Goal: Share content: Share content

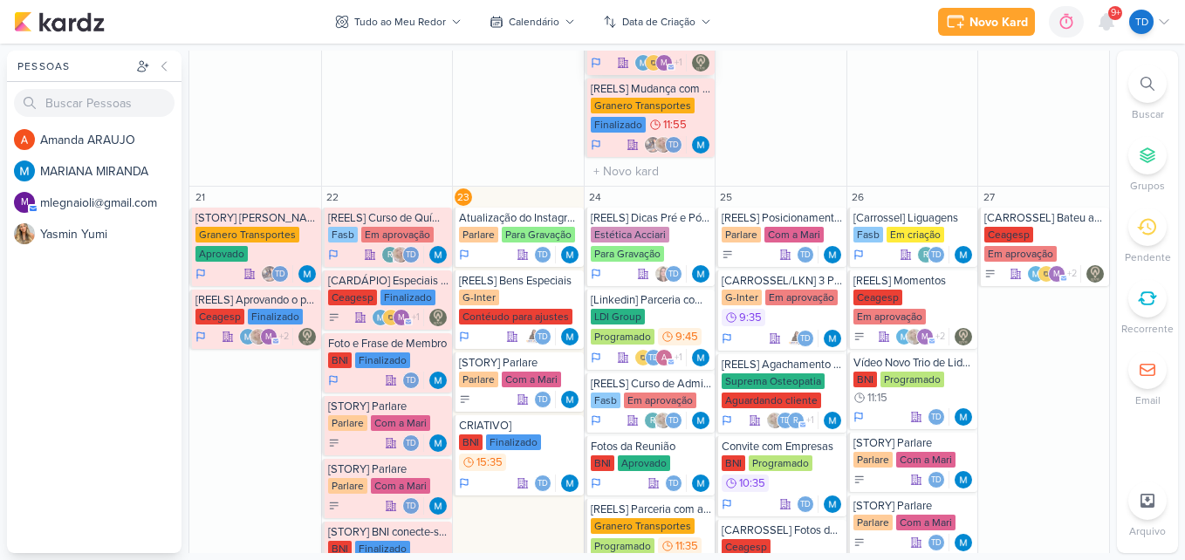
scroll to position [1483, 0]
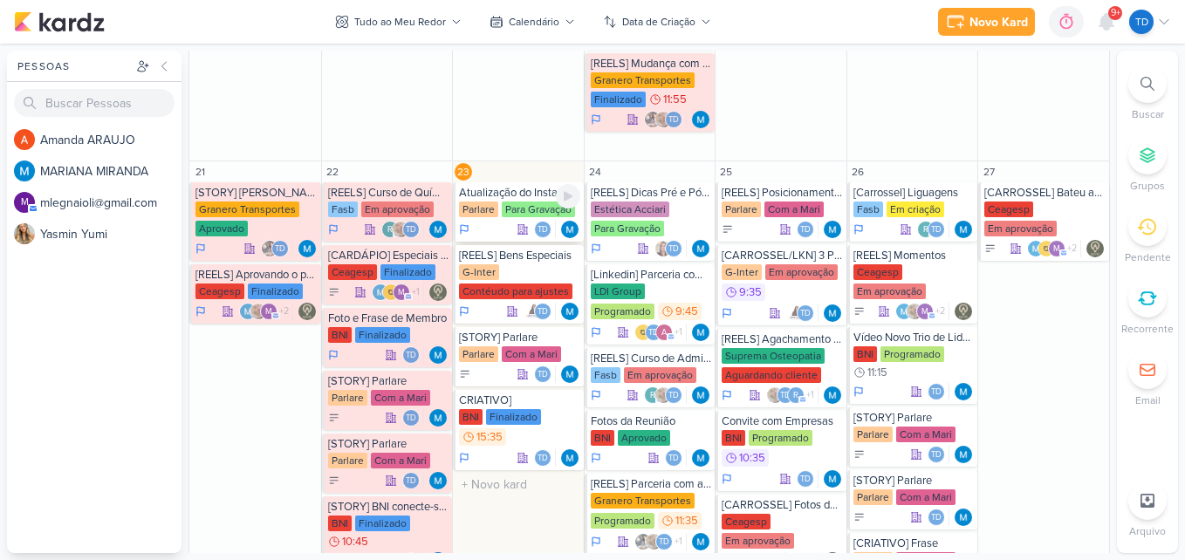
click at [518, 207] on div "Para Gravação" at bounding box center [538, 210] width 73 height 16
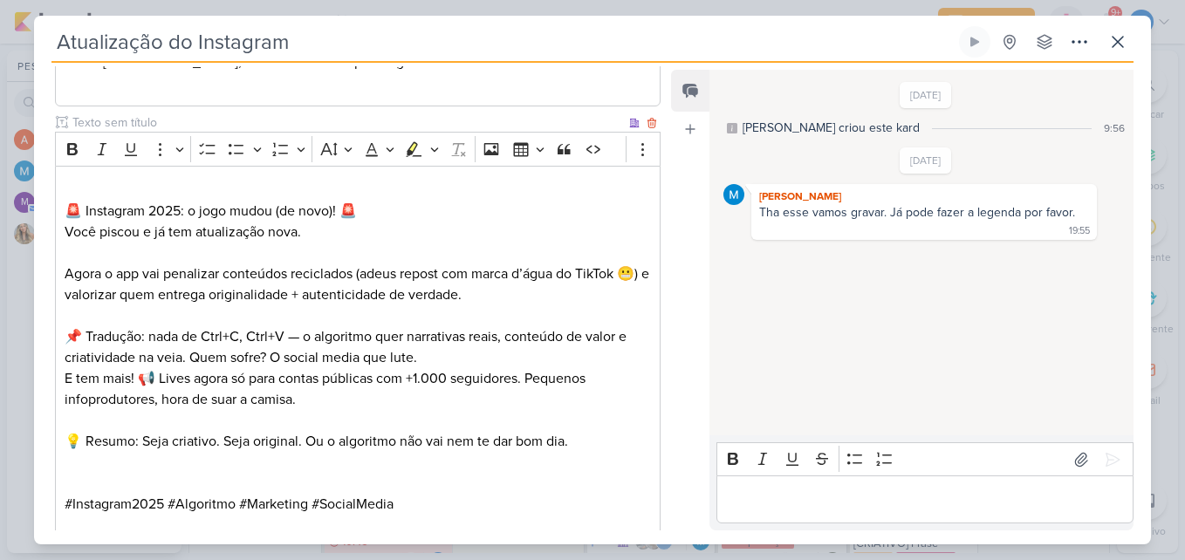
scroll to position [698, 0]
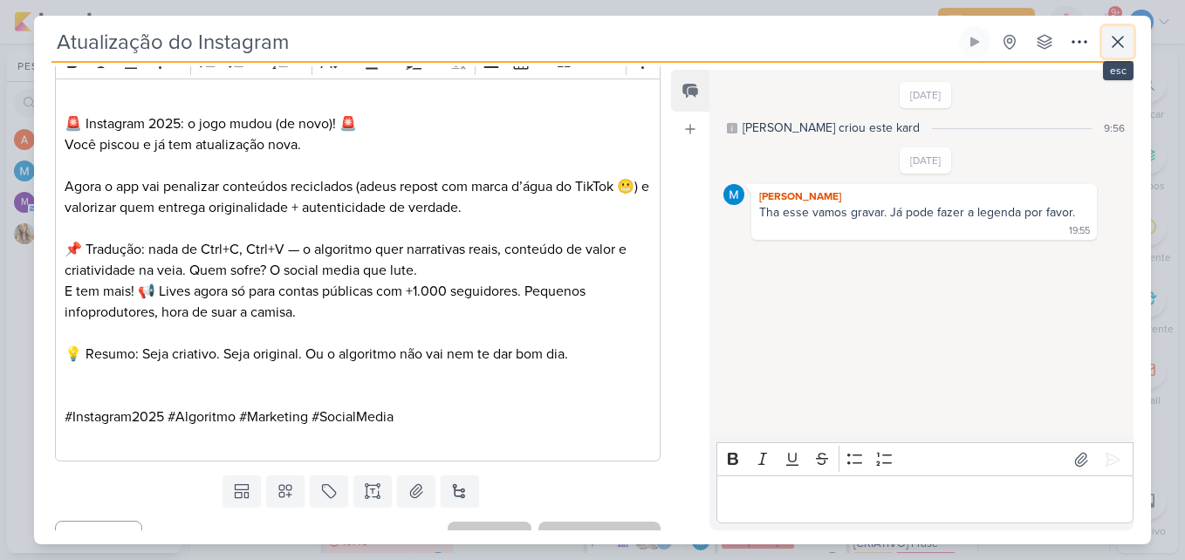
click at [1113, 36] on icon at bounding box center [1117, 41] width 21 height 21
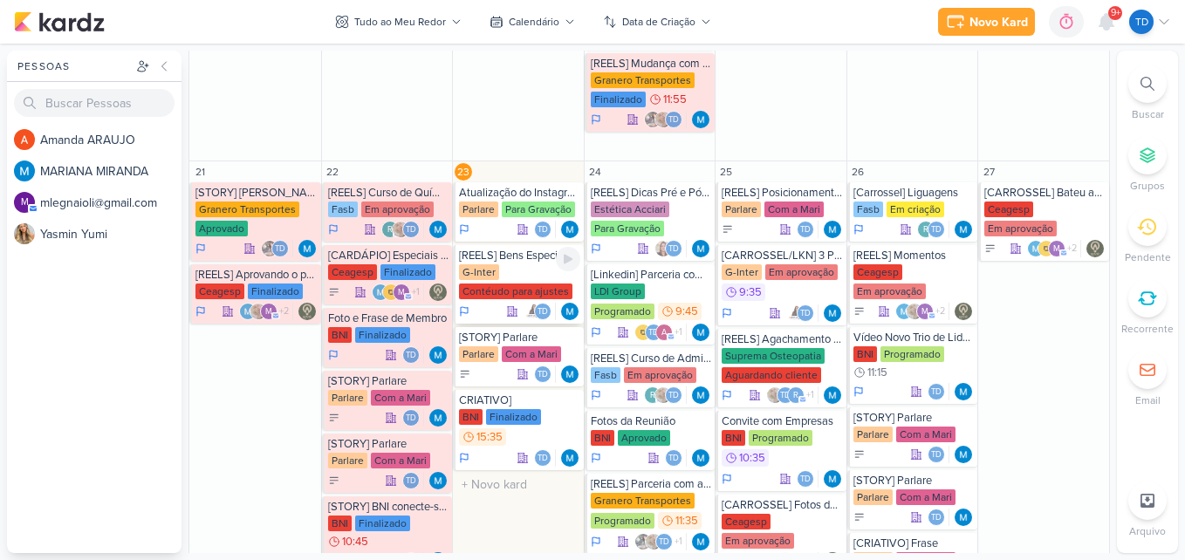
click at [520, 280] on div "G-Inter Contéudo para ajustes" at bounding box center [519, 282] width 121 height 37
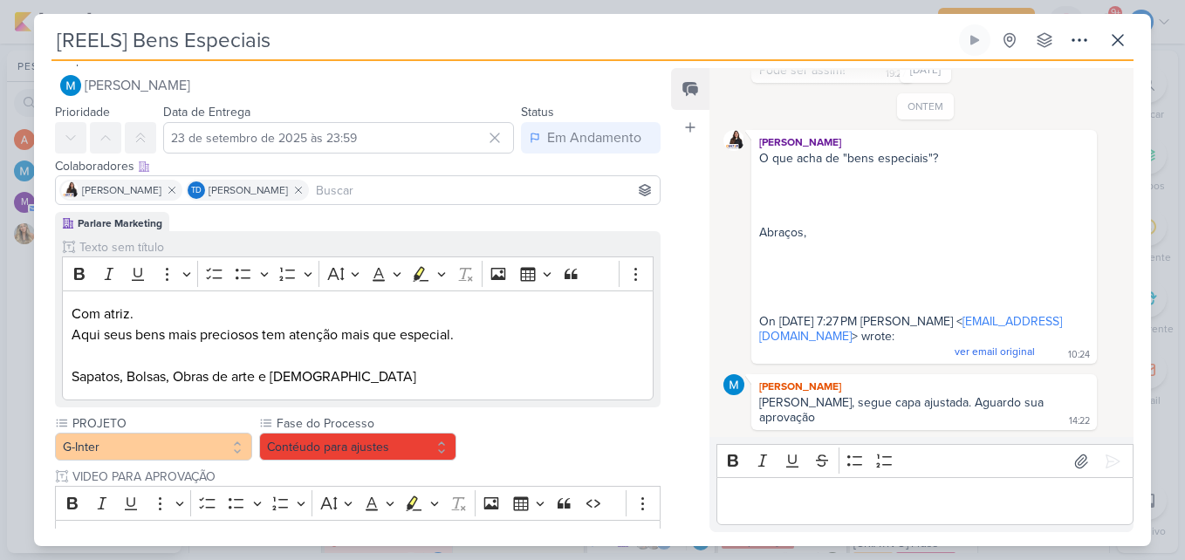
scroll to position [0, 0]
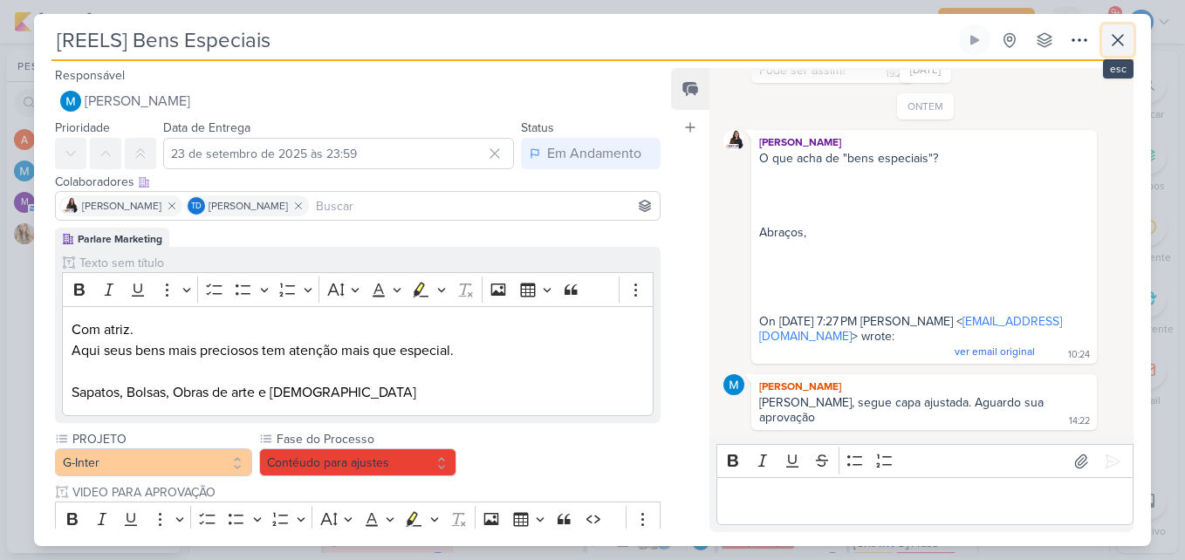
click at [1105, 44] on button at bounding box center [1117, 39] width 31 height 31
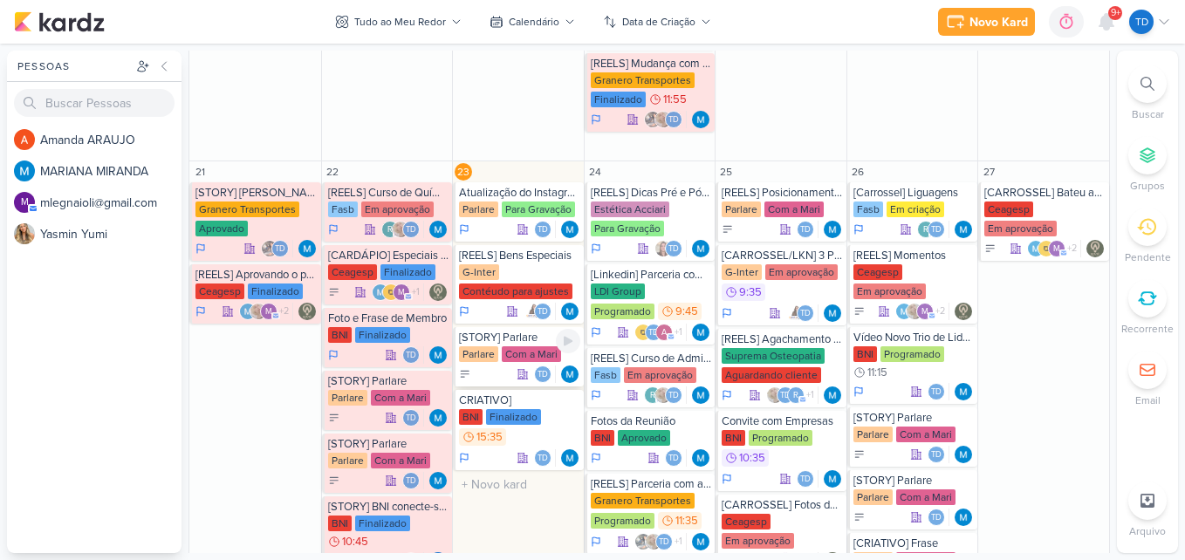
click at [511, 345] on div "[STORY] Parlare Parlare Com a Mari Td" at bounding box center [518, 356] width 131 height 59
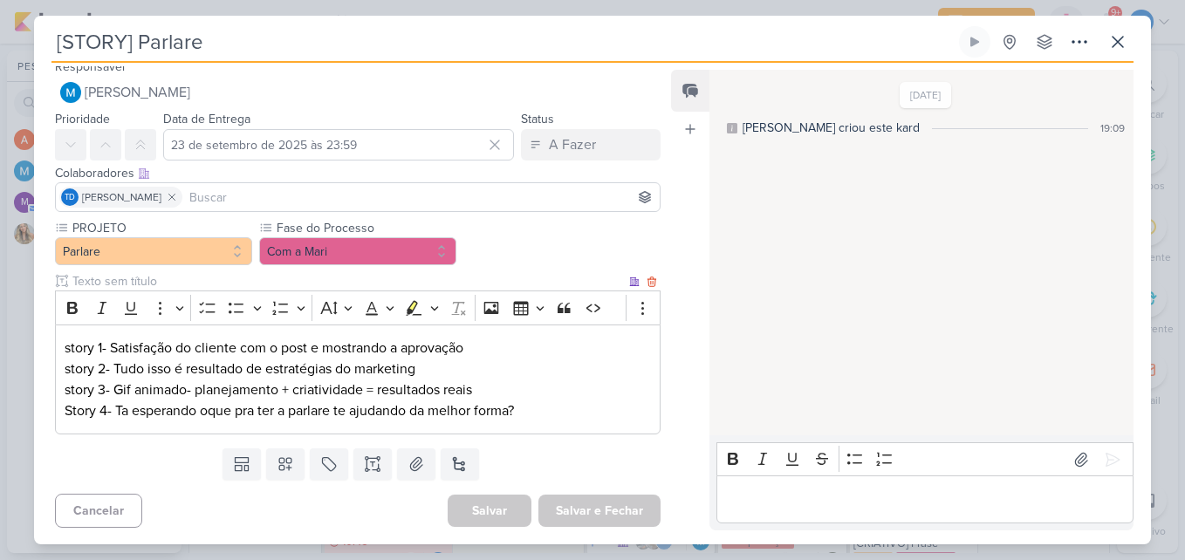
scroll to position [11, 0]
click at [1137, 49] on div "[STORY] Parlare Criado por MARIANA nenhum grupo disponível" at bounding box center [592, 285] width 1117 height 518
click at [1131, 46] on button at bounding box center [1117, 41] width 31 height 31
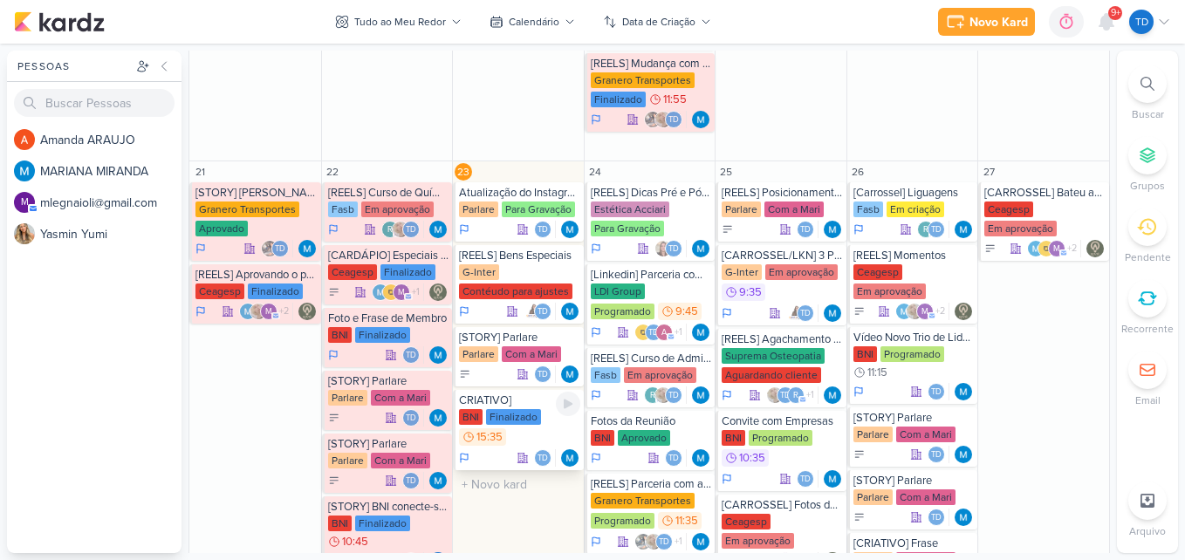
click at [529, 405] on div "CRIATIVO]" at bounding box center [519, 400] width 121 height 14
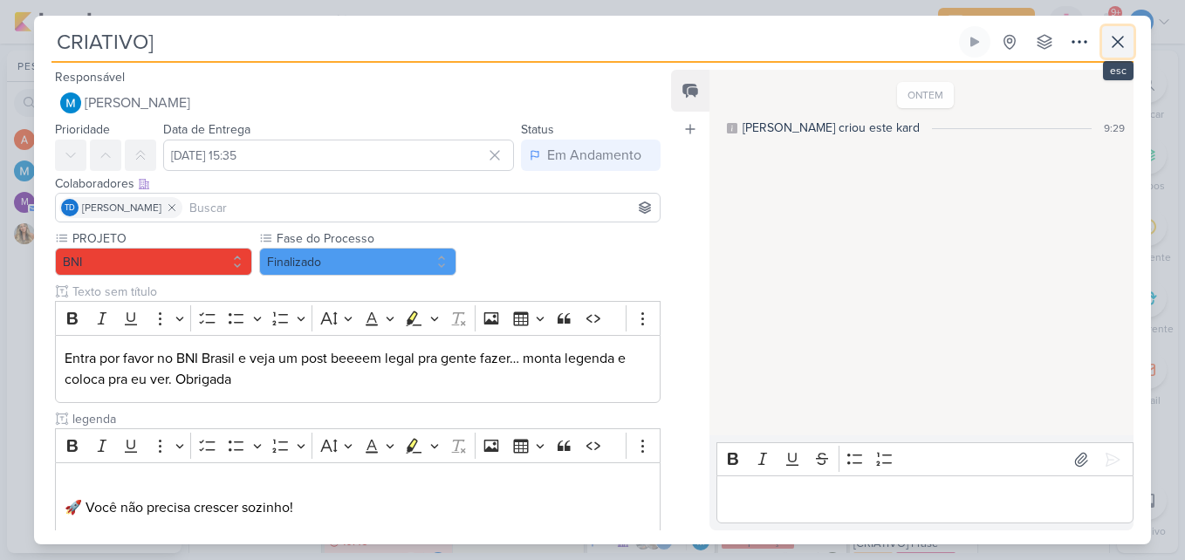
click at [1113, 44] on icon at bounding box center [1117, 41] width 21 height 21
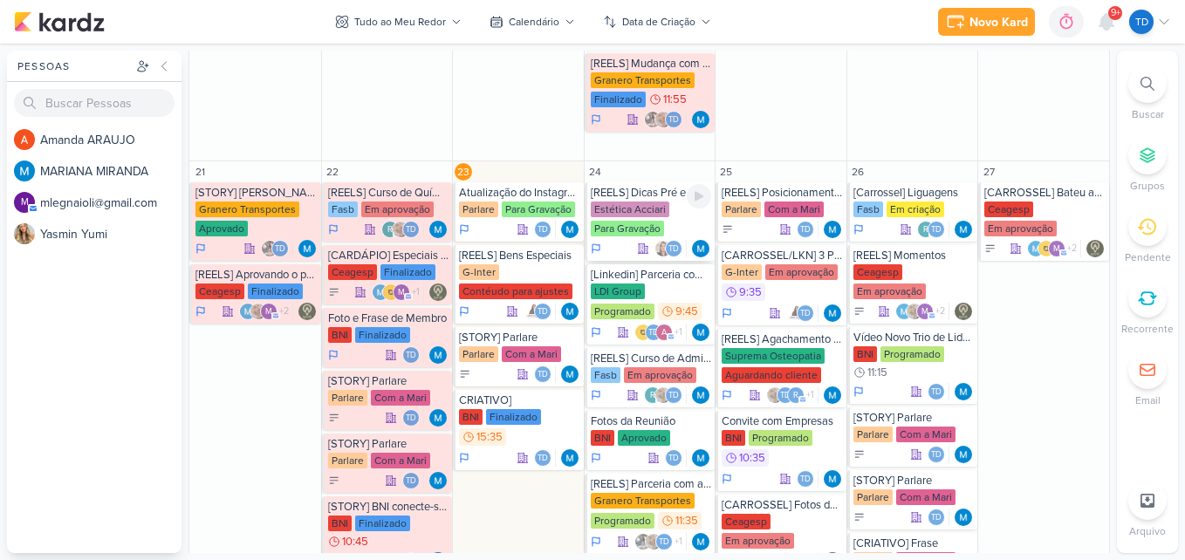
click at [612, 195] on div "[REELS] Dicas Pré e Pós Maquiagem" at bounding box center [651, 193] width 121 height 14
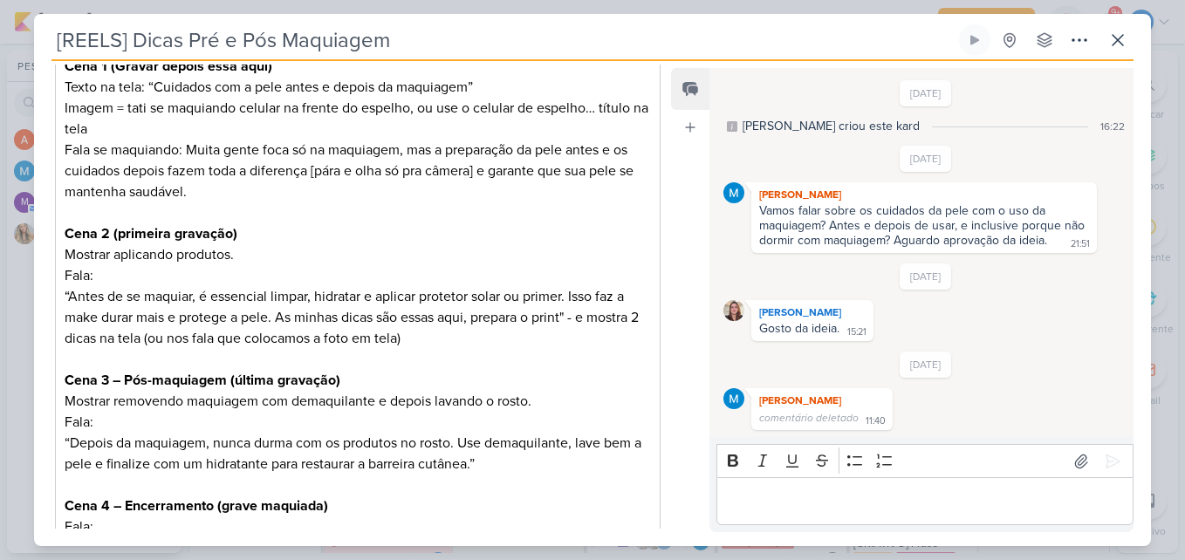
scroll to position [493, 0]
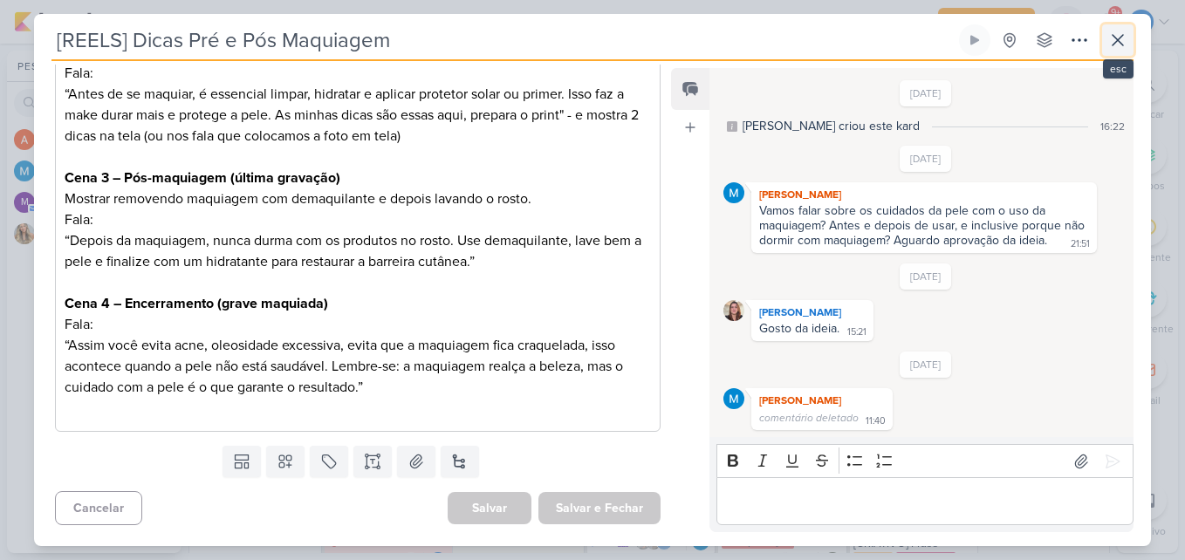
click at [1104, 29] on button at bounding box center [1117, 39] width 31 height 31
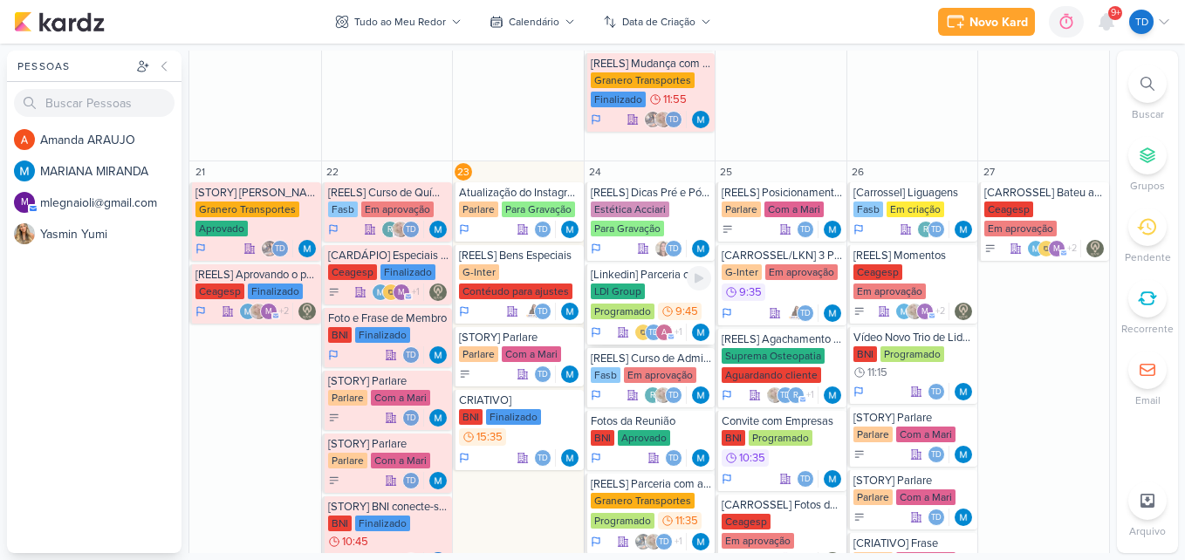
click at [653, 301] on div "LDI Group Programado 9:45" at bounding box center [651, 303] width 121 height 38
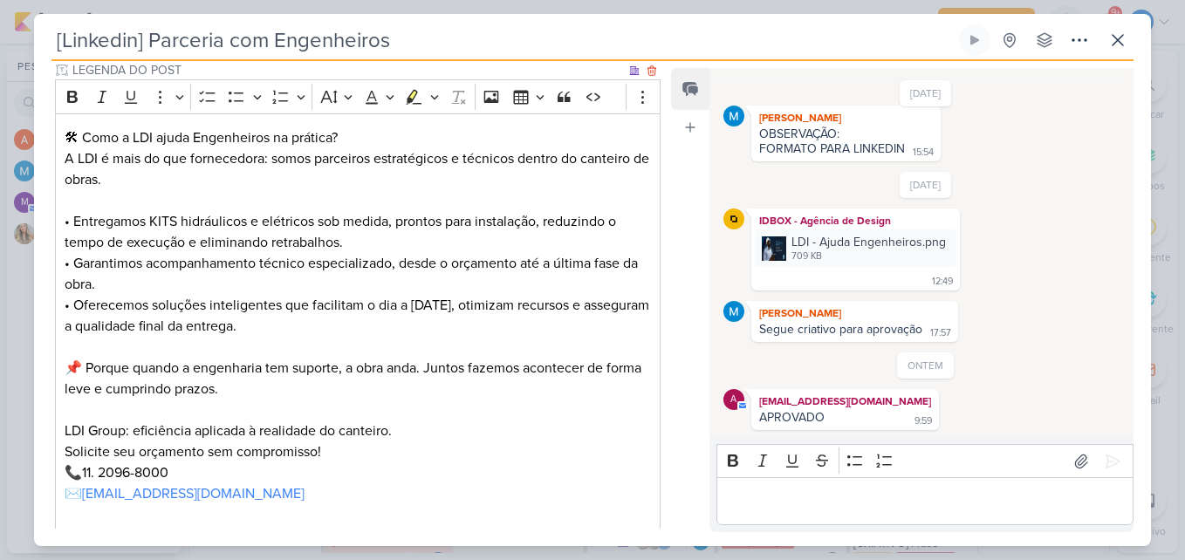
scroll to position [846, 0]
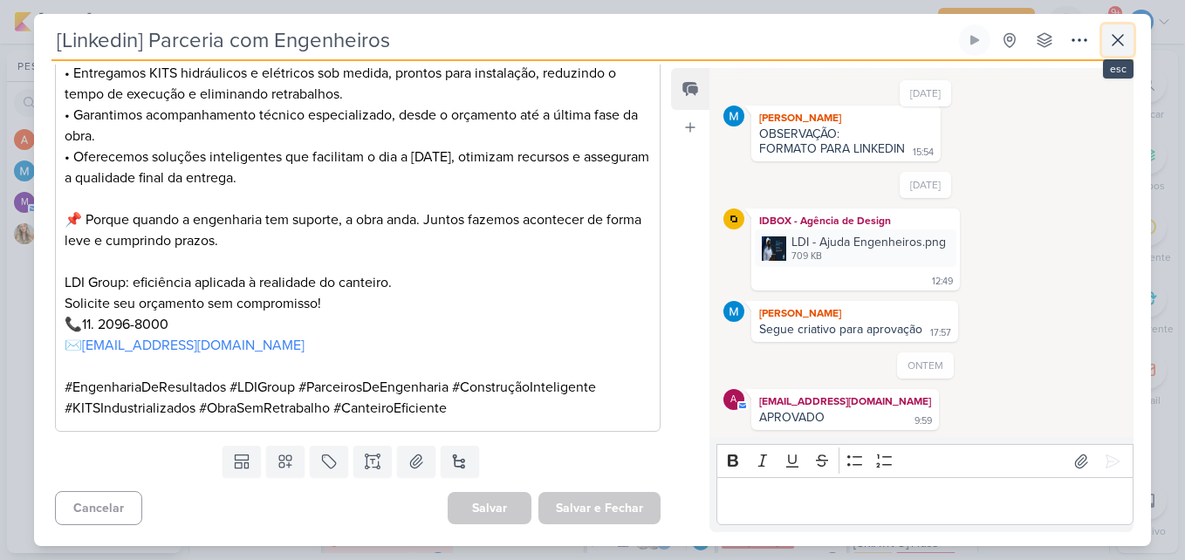
click at [1117, 41] on icon at bounding box center [1117, 40] width 10 height 10
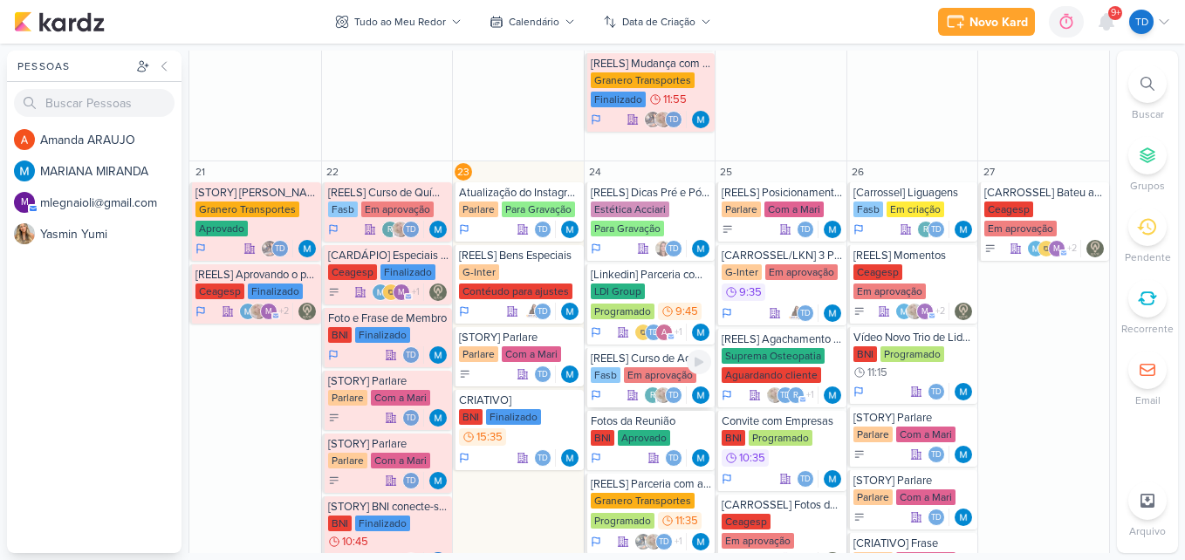
click at [637, 380] on div "Em aprovação" at bounding box center [660, 375] width 72 height 16
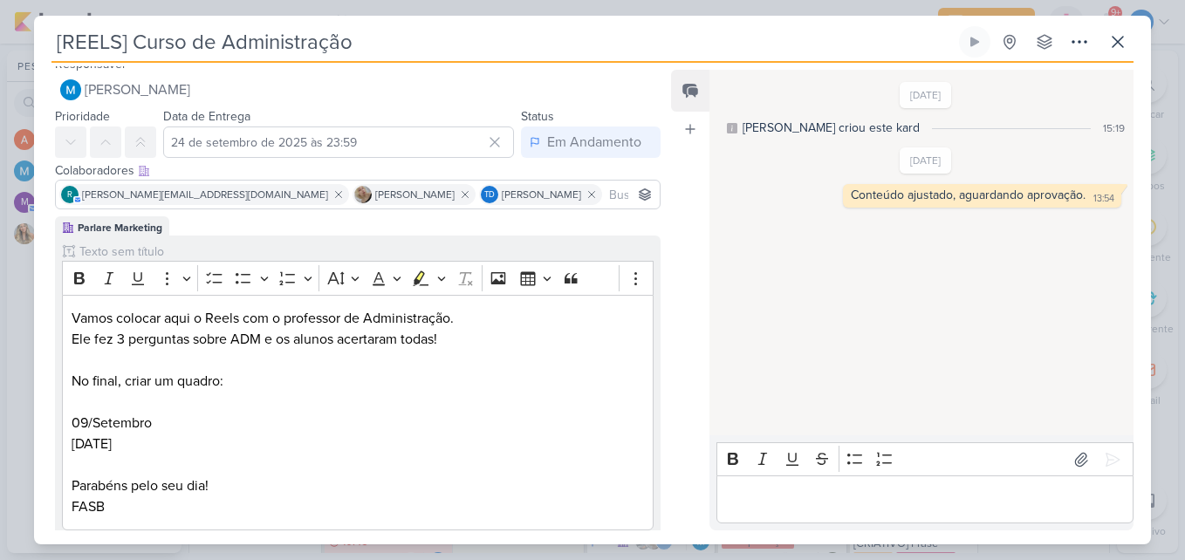
scroll to position [0, 0]
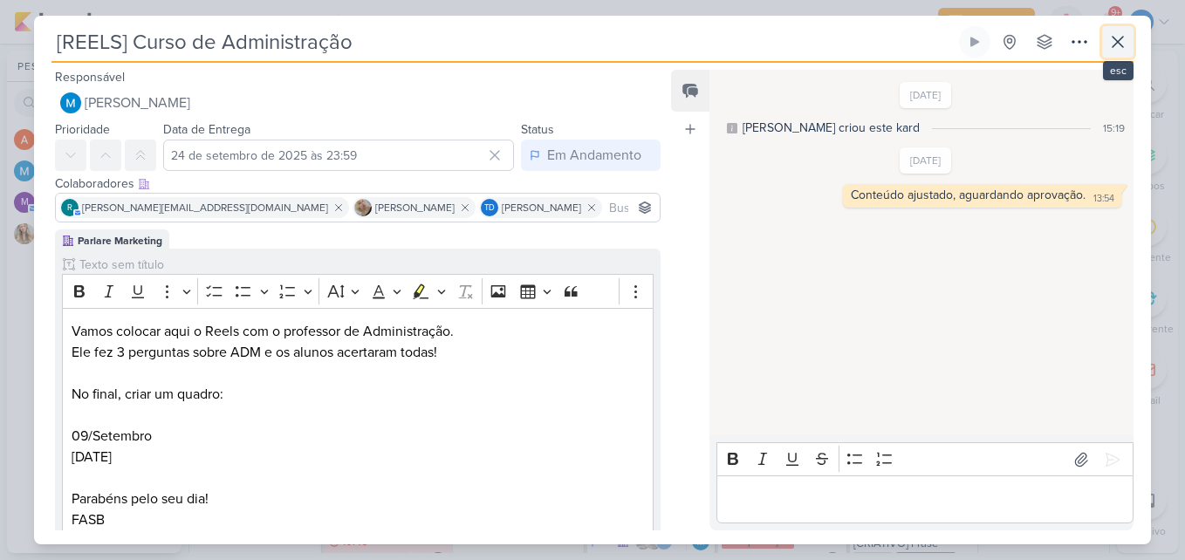
click at [1111, 38] on icon at bounding box center [1117, 41] width 21 height 21
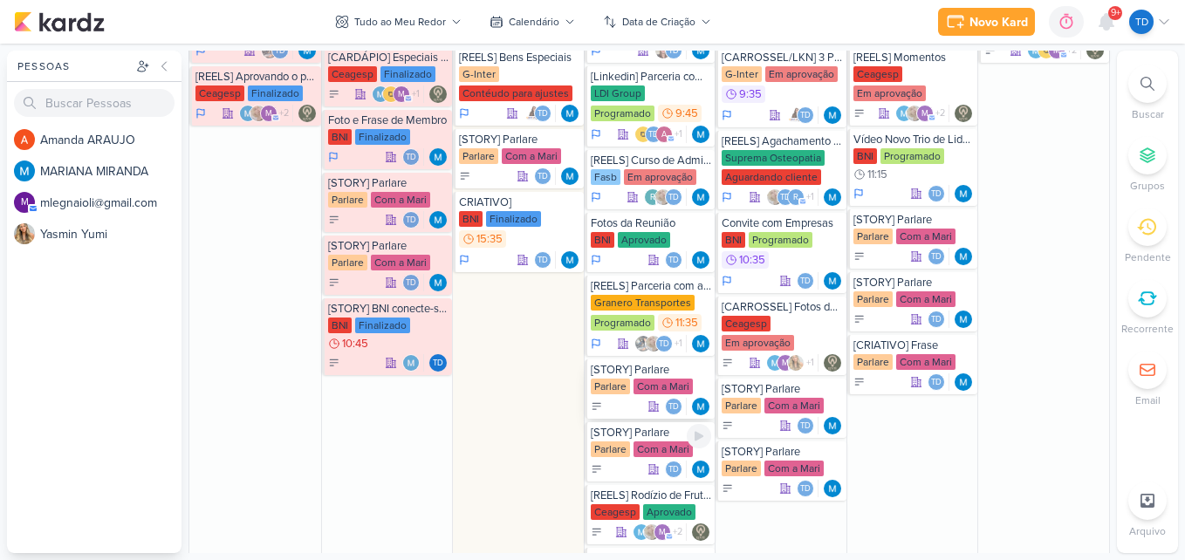
scroll to position [1745, 0]
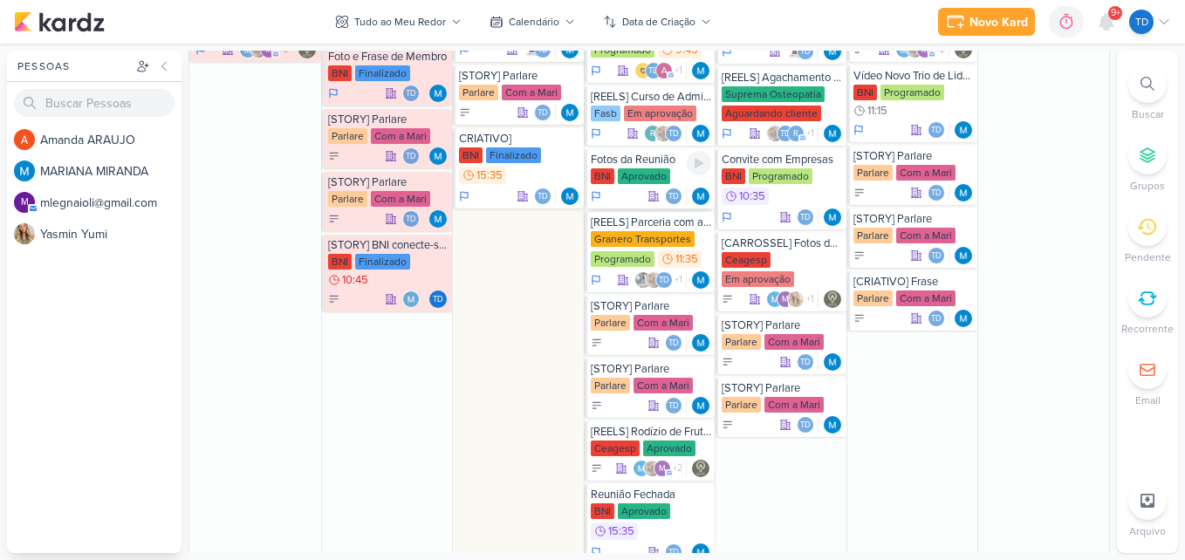
click at [658, 178] on div "Aprovado" at bounding box center [644, 176] width 52 height 16
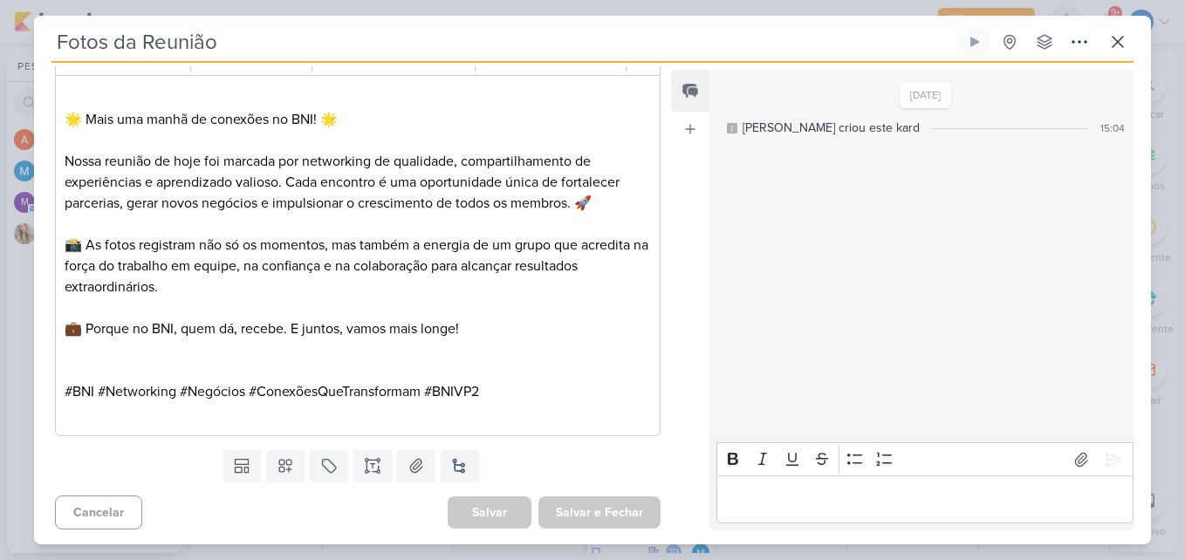
scroll to position [263, 0]
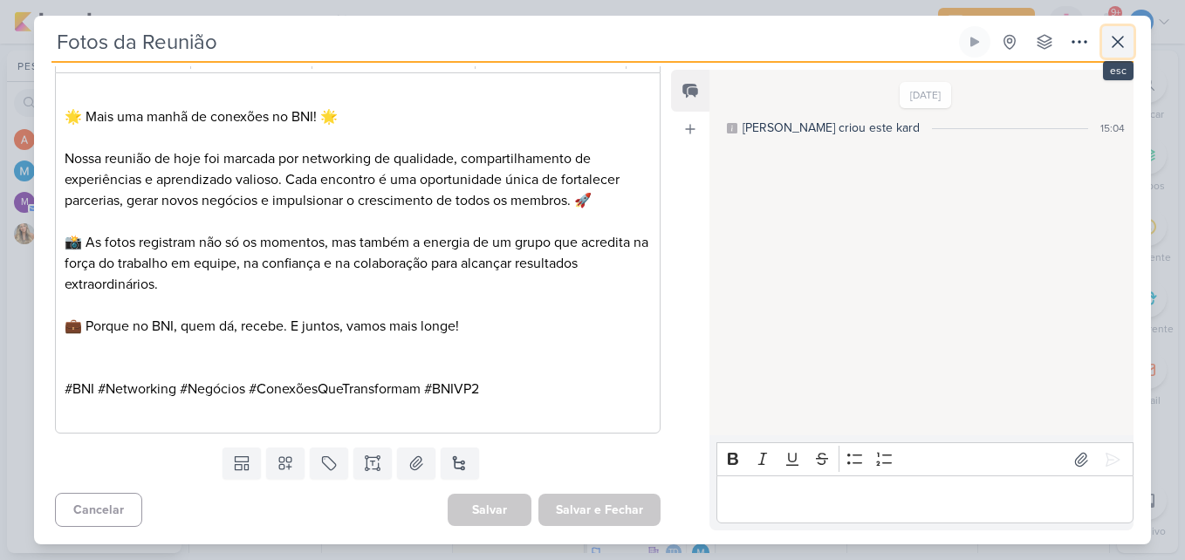
click at [1113, 54] on button at bounding box center [1117, 41] width 31 height 31
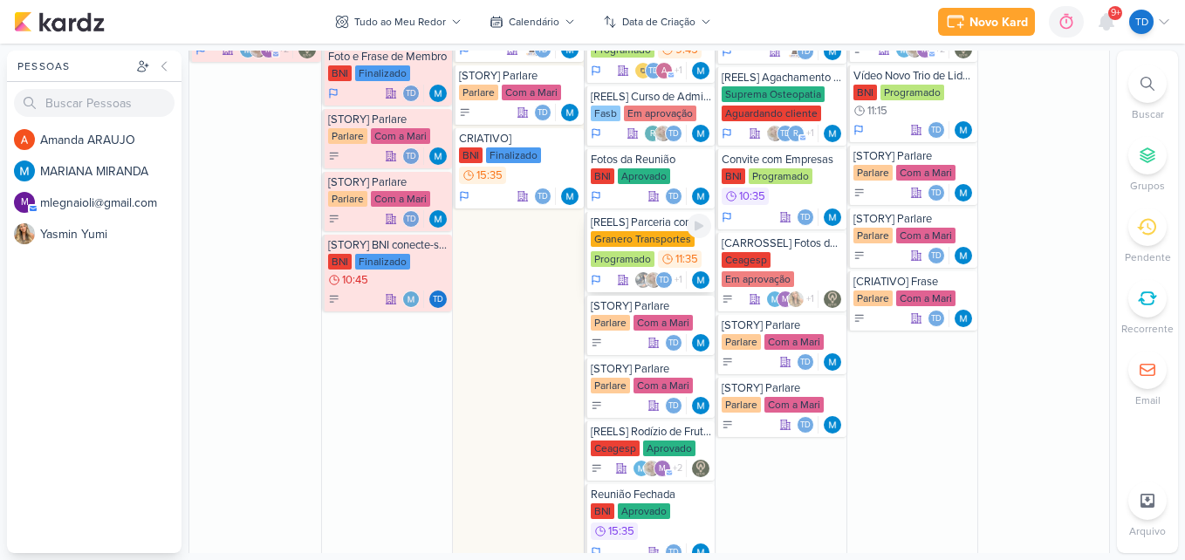
click at [645, 245] on div "Granero Transportes" at bounding box center [643, 239] width 104 height 16
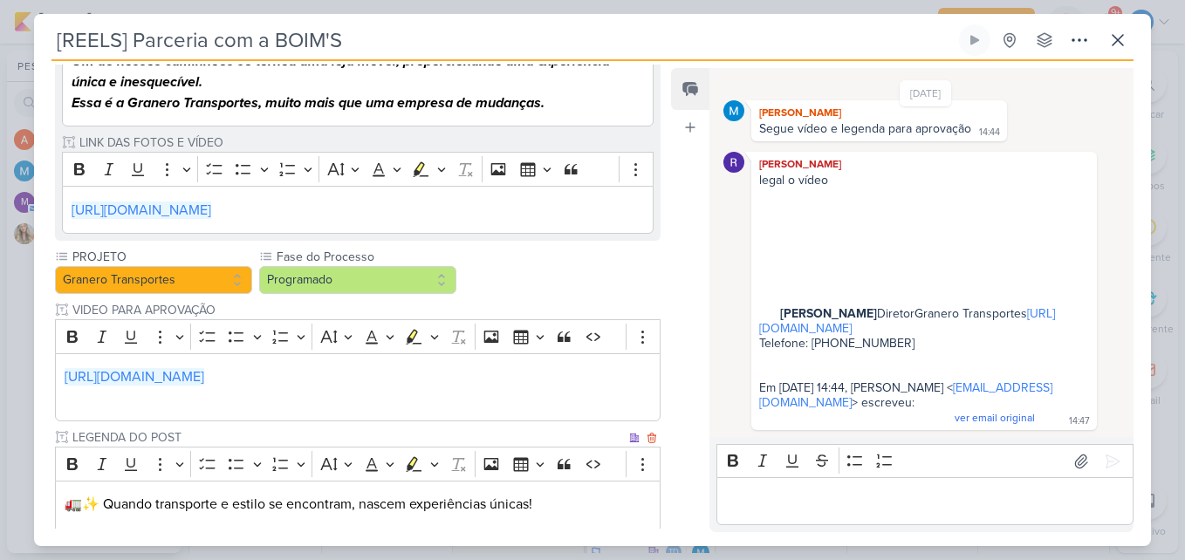
scroll to position [156, 0]
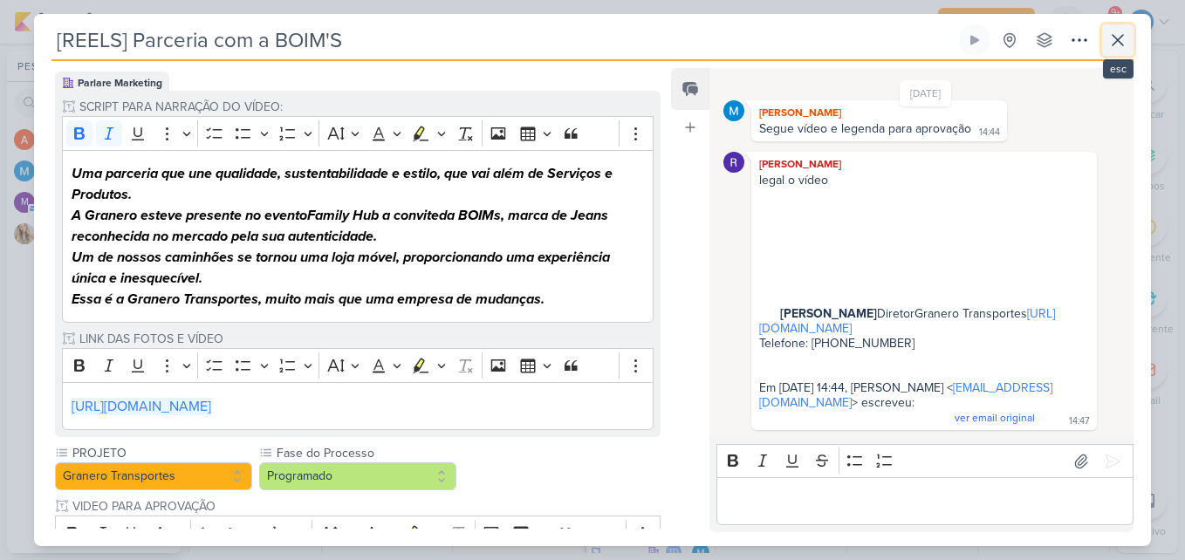
click at [1116, 42] on icon at bounding box center [1117, 40] width 10 height 10
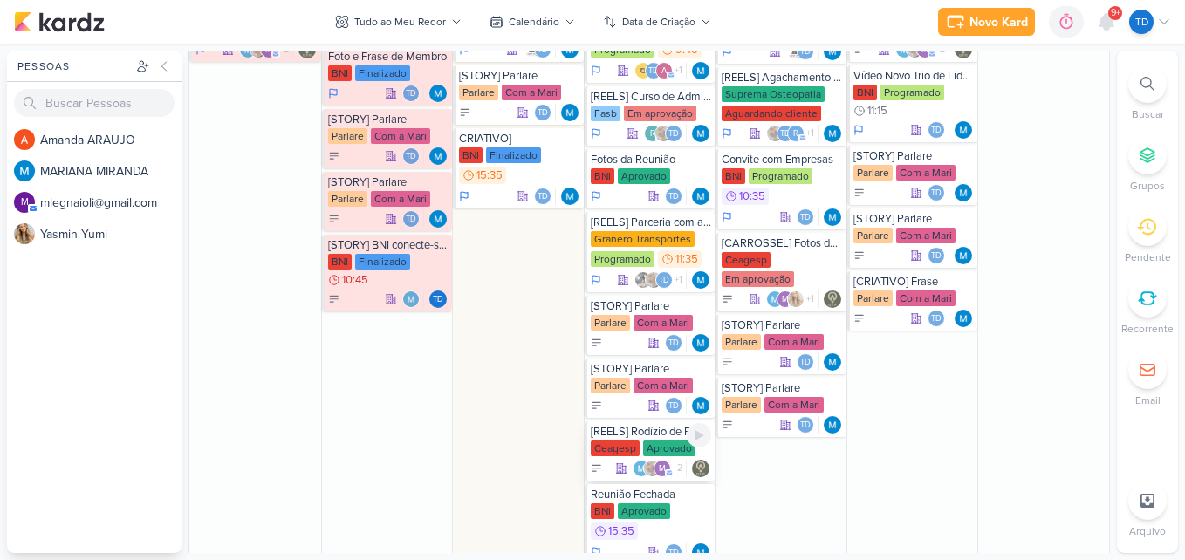
click at [655, 442] on div "Aprovado" at bounding box center [669, 449] width 52 height 16
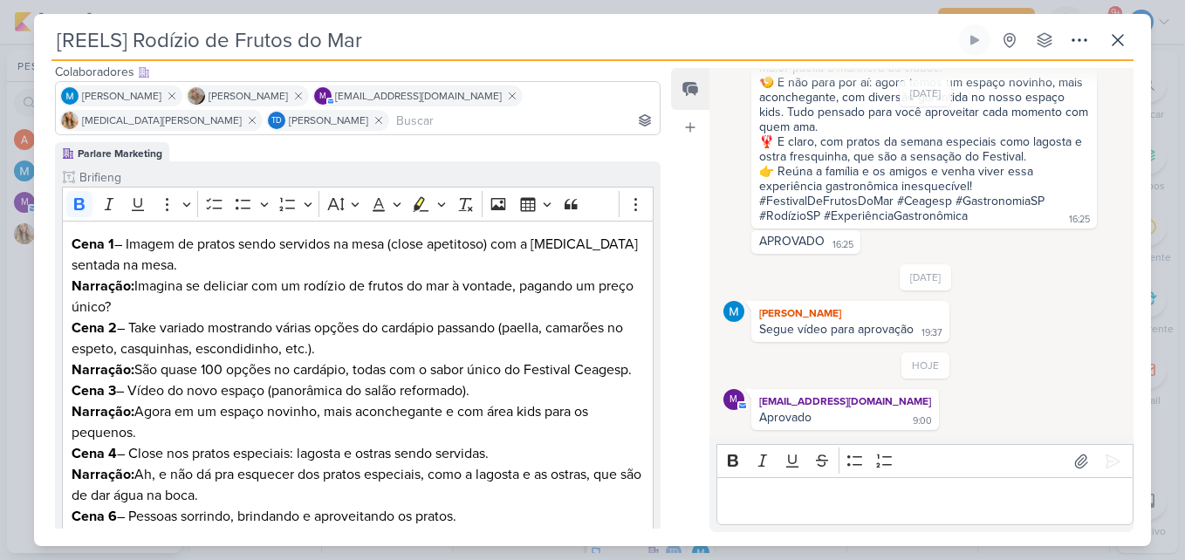
scroll to position [108, 0]
click at [1121, 38] on icon at bounding box center [1117, 40] width 10 height 10
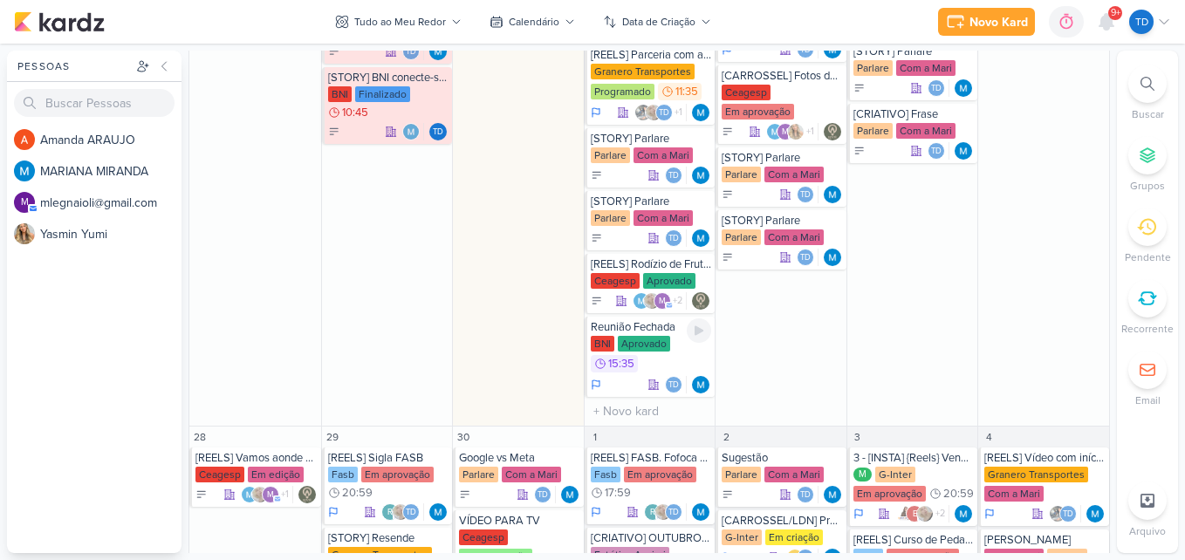
scroll to position [1919, 0]
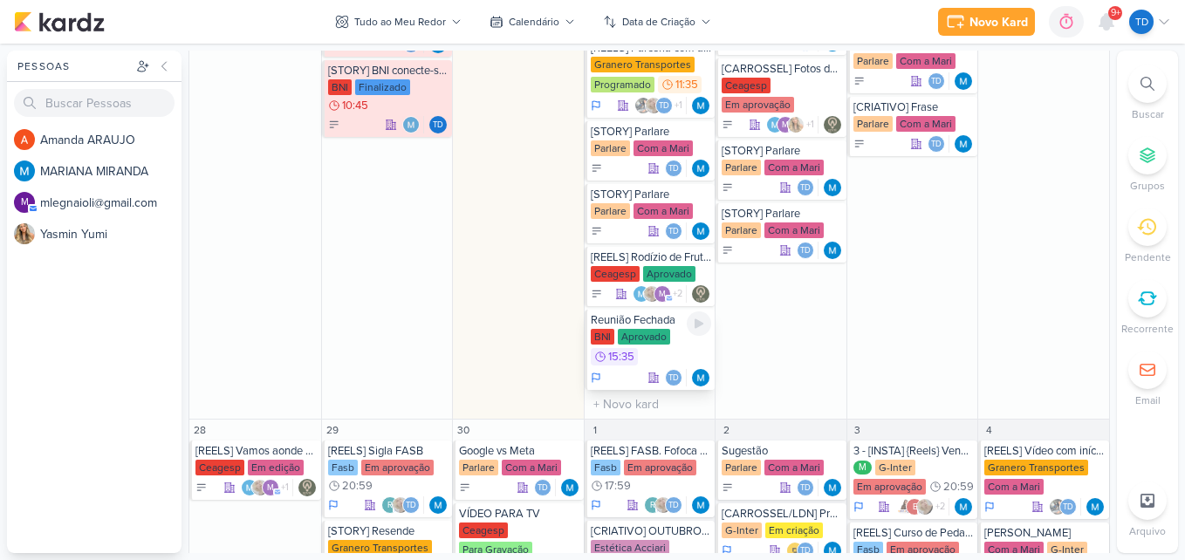
click at [645, 339] on div "Aprovado" at bounding box center [644, 337] width 52 height 16
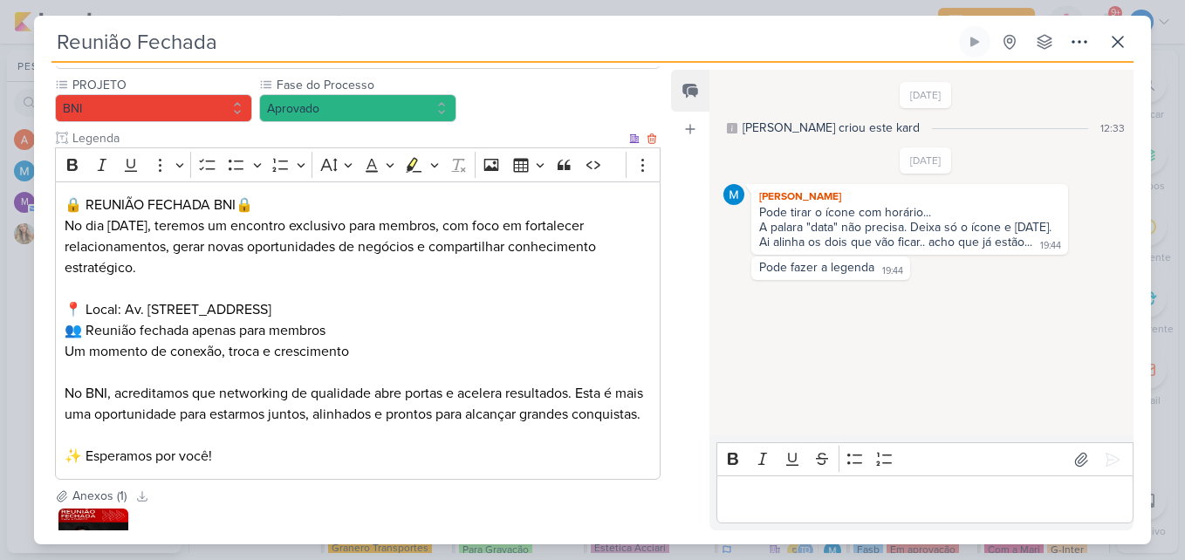
scroll to position [323, 0]
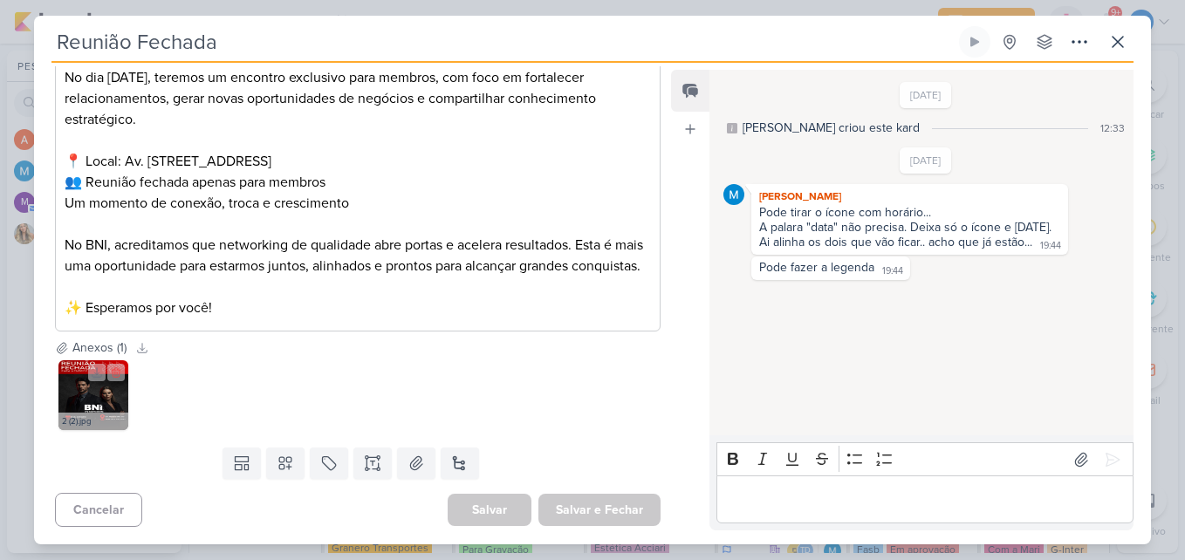
click at [74, 392] on img at bounding box center [93, 395] width 70 height 70
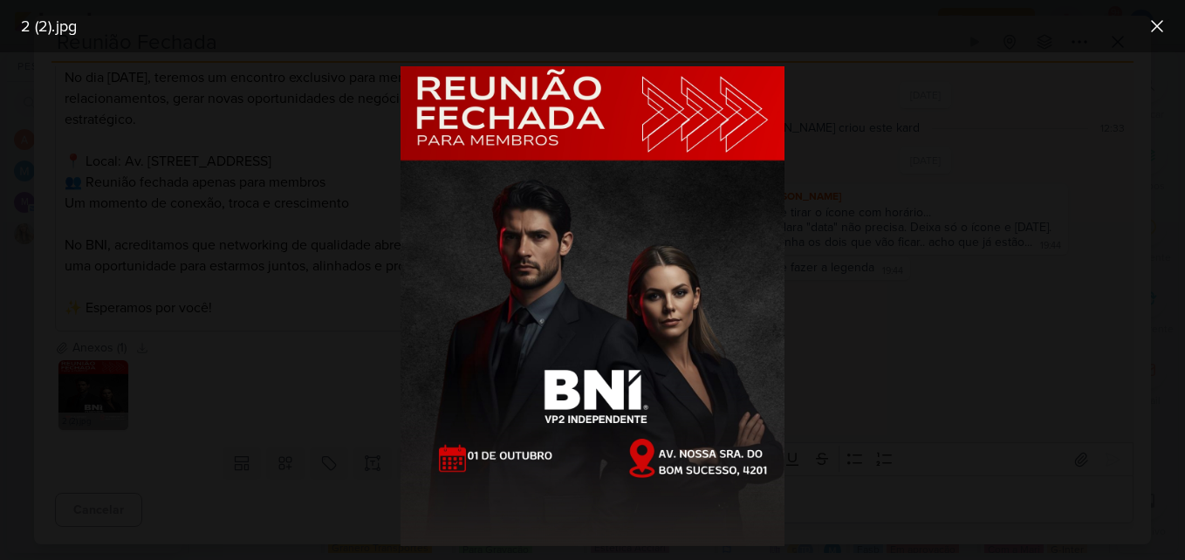
click at [254, 310] on div at bounding box center [592, 306] width 1185 height 508
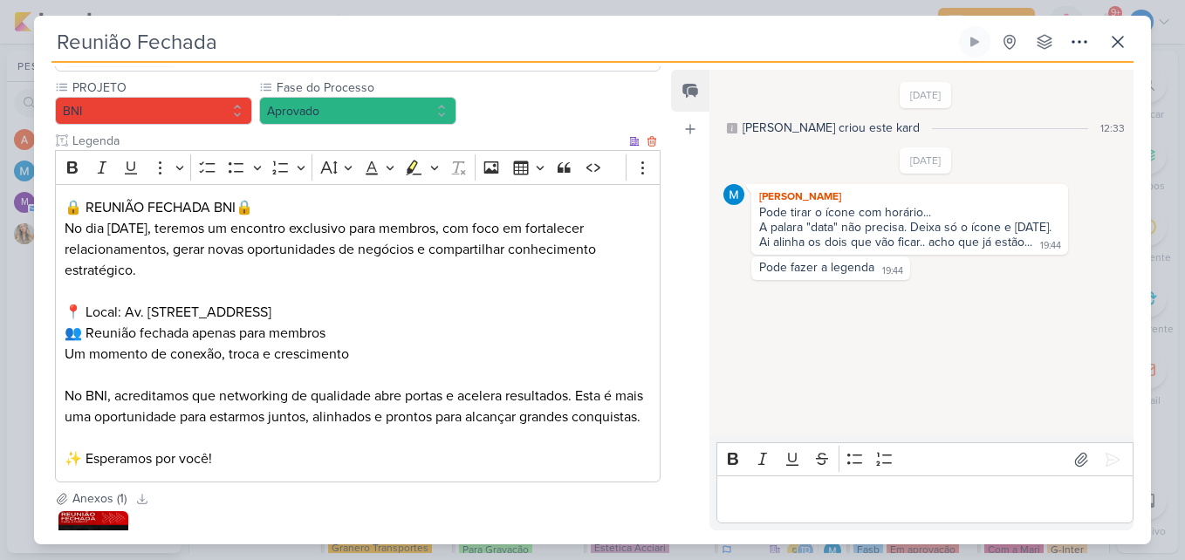
scroll to position [148, 0]
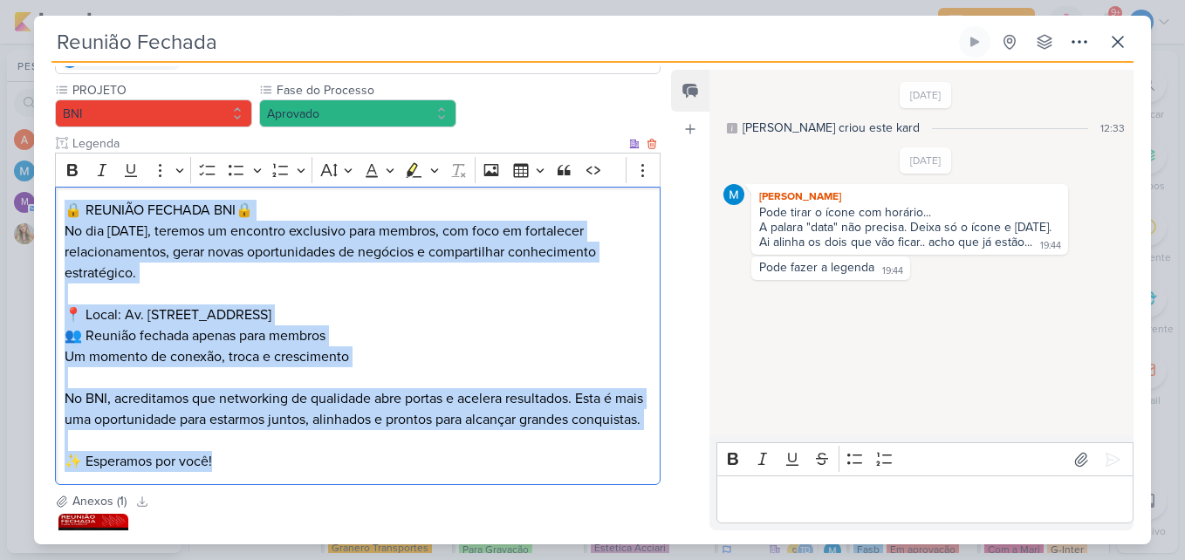
drag, startPoint x: 61, startPoint y: 204, endPoint x: 336, endPoint y: 486, distance: 393.6
click at [336, 486] on div "🔒 REUNIÃO FECHADA BNI🔒 No dia 01 de outubro, teremos um encontro exclusivo para…" at bounding box center [357, 336] width 605 height 299
copy div "🔒 REUNIÃO FECHADA BNI🔒 No dia 01 de outubro, teremos um encontro exclusivo para…"
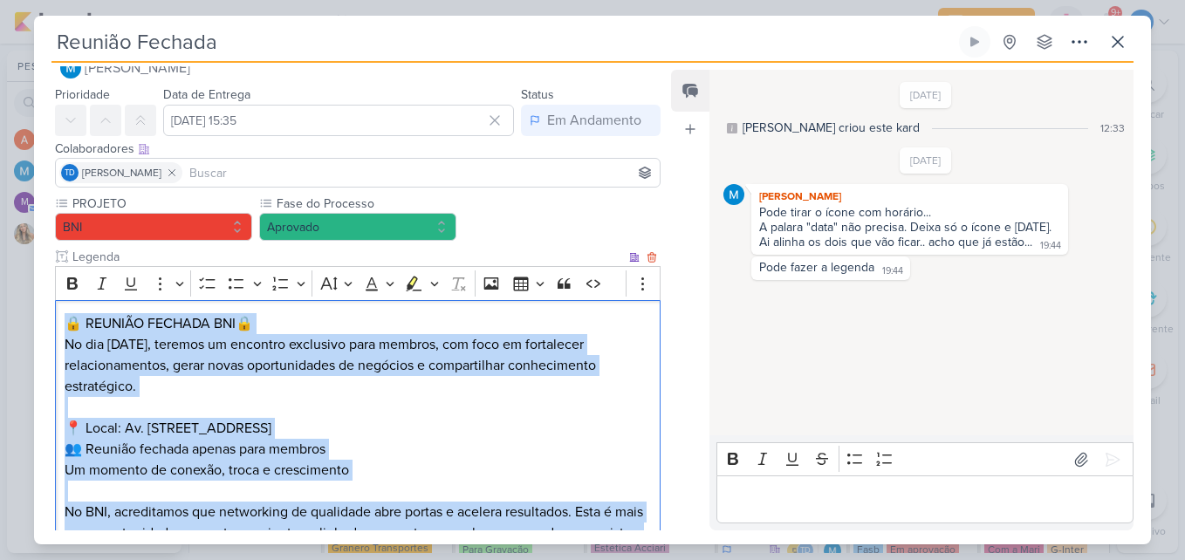
scroll to position [0, 0]
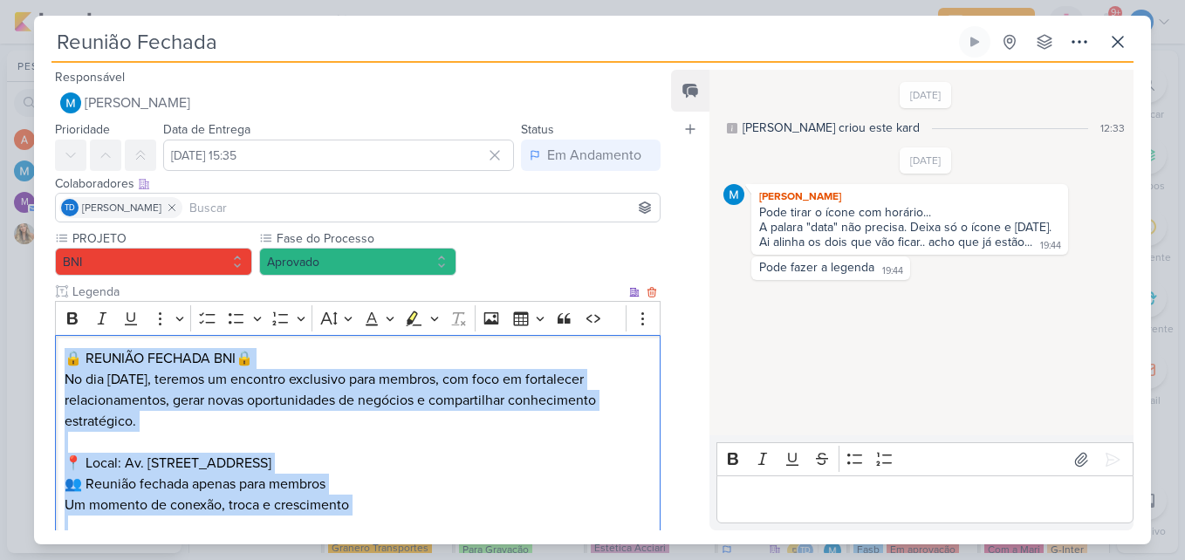
click at [368, 423] on p "No dia 01 de outubro, teremos um encontro exclusivo para membros, com foco em f…" at bounding box center [358, 400] width 586 height 63
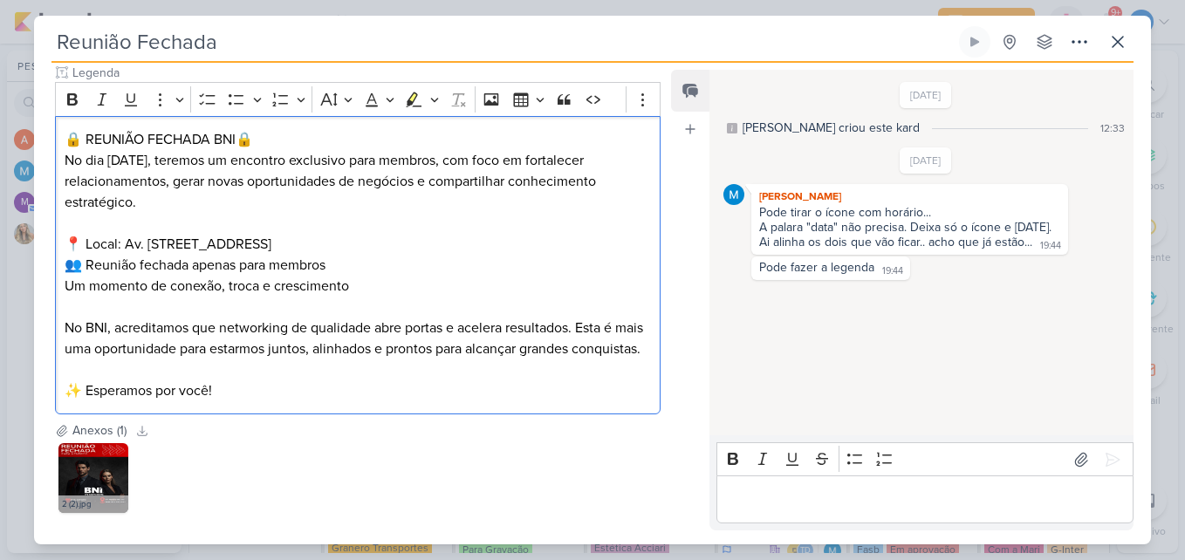
scroll to position [61, 0]
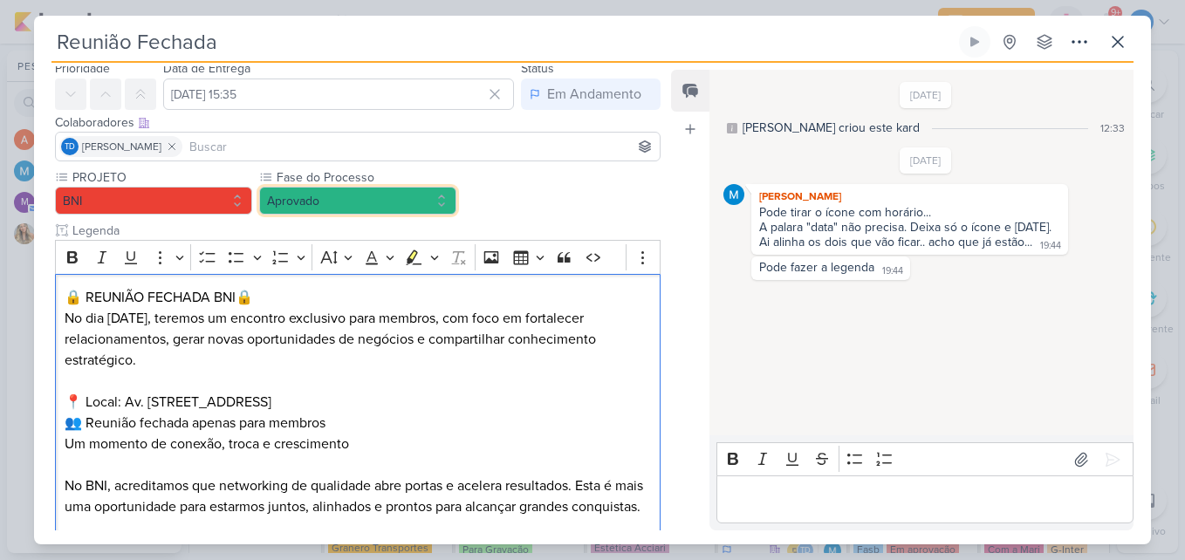
click at [440, 210] on button "Aprovado" at bounding box center [357, 201] width 197 height 28
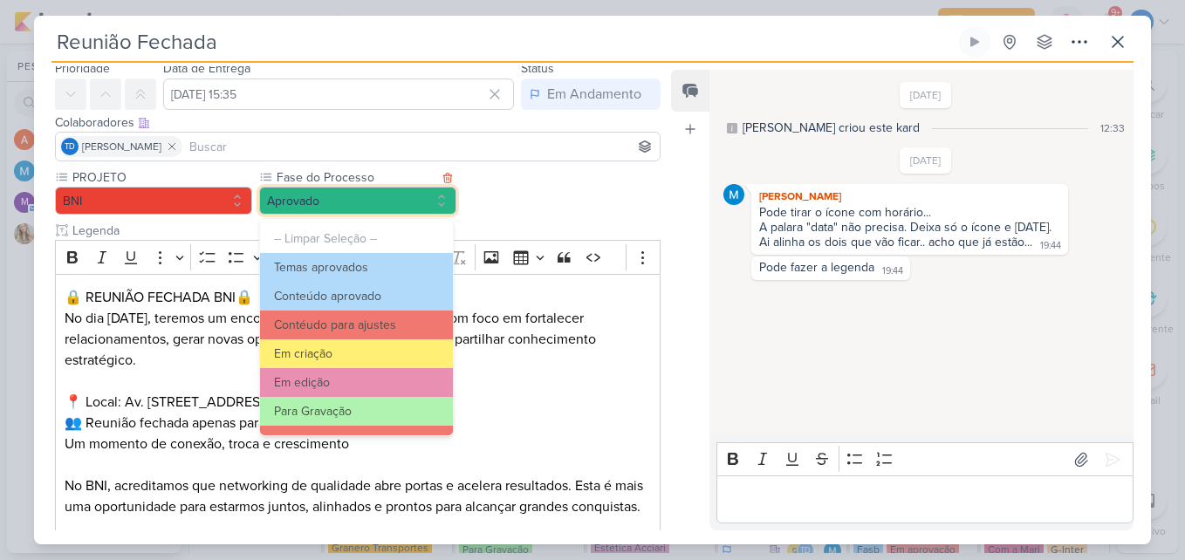
scroll to position [168, 0]
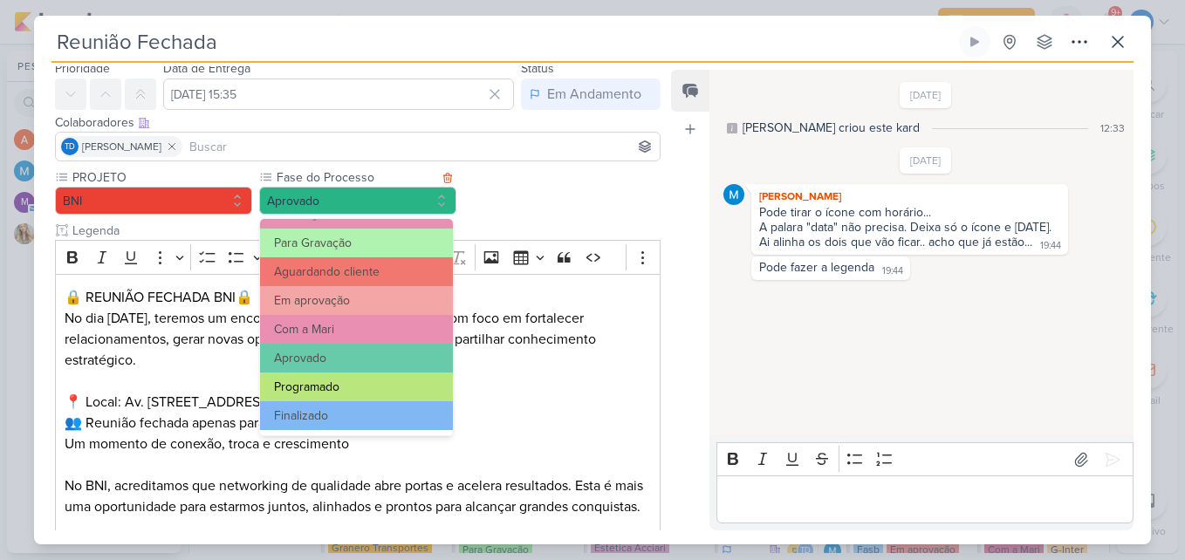
click at [383, 378] on button "Programado" at bounding box center [356, 387] width 193 height 29
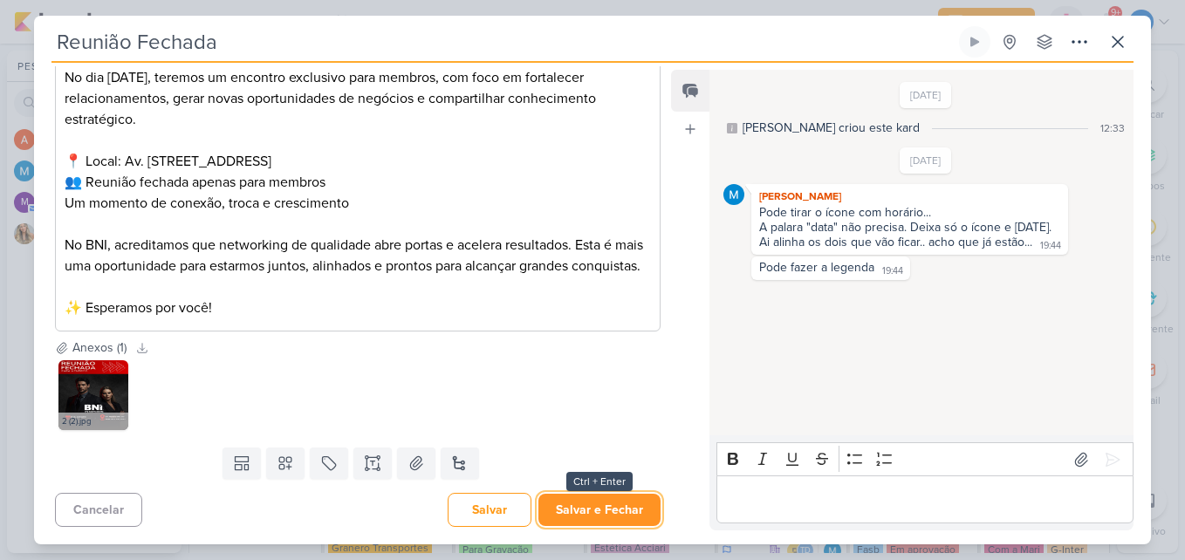
click at [582, 504] on button "Salvar e Fechar" at bounding box center [599, 510] width 122 height 32
click at [582, 504] on div "Reunião Fechada Criado por MARIANA" at bounding box center [592, 280] width 1117 height 529
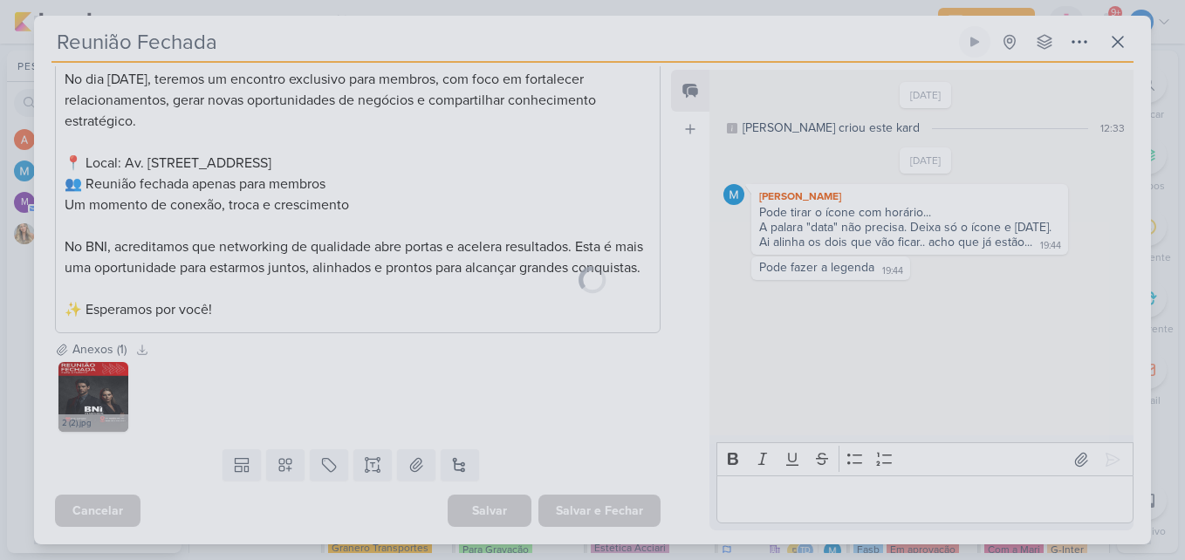
scroll to position [321, 0]
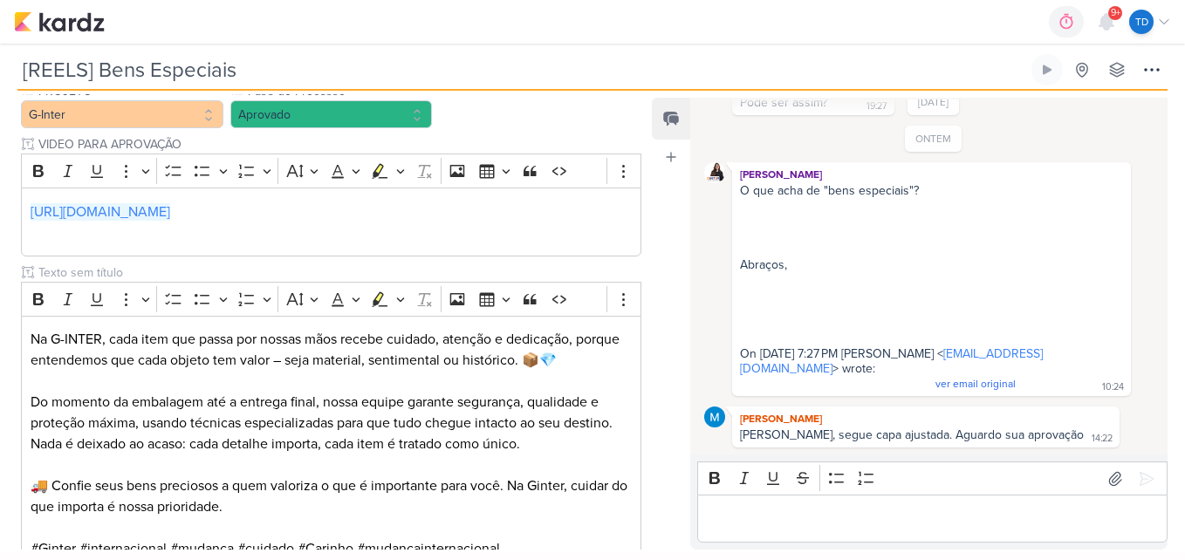
scroll to position [496, 0]
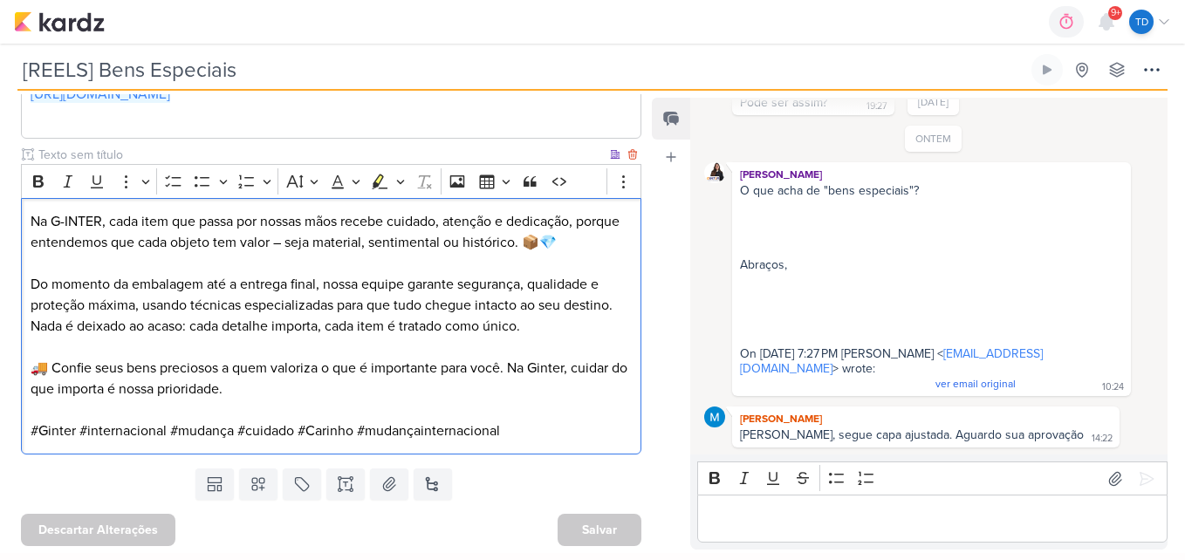
drag, startPoint x: 29, startPoint y: 216, endPoint x: 548, endPoint y: 424, distance: 559.1
click at [548, 424] on div "Na G-INTER, cada item que passa por nossas mãos recebe cuidado, atenção e dedic…" at bounding box center [331, 326] width 620 height 257
copy div "Na G-INTER, cada item que passa por nossas mãos recebe cuidado, atenção e dedic…"
click at [485, 427] on p "#Ginter #internacional #mudança #cuidado #Carinho #mudançainternacional" at bounding box center [332, 431] width 602 height 21
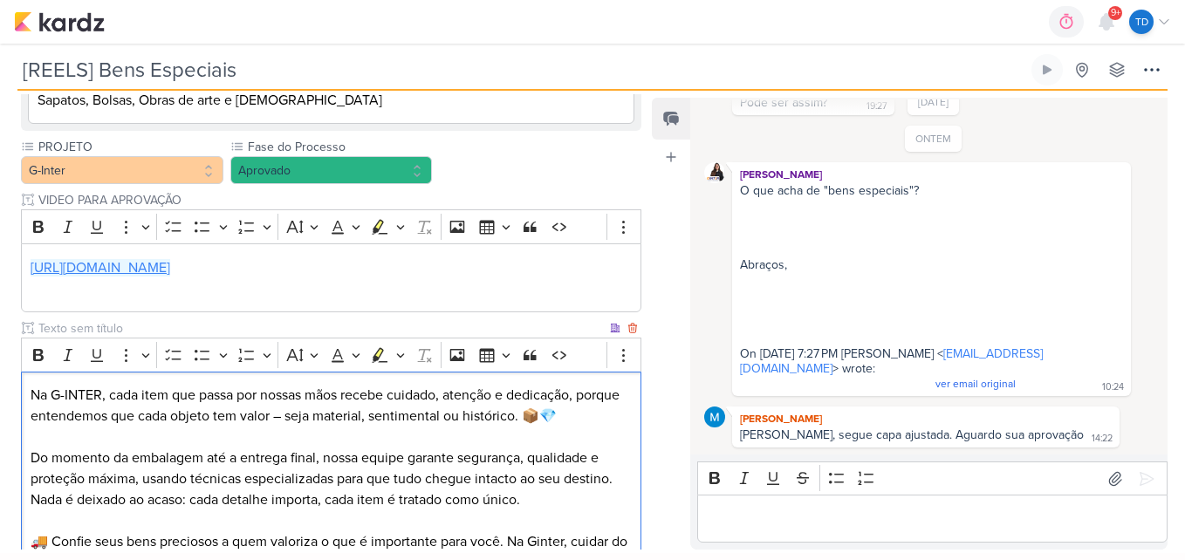
scroll to position [234, 0]
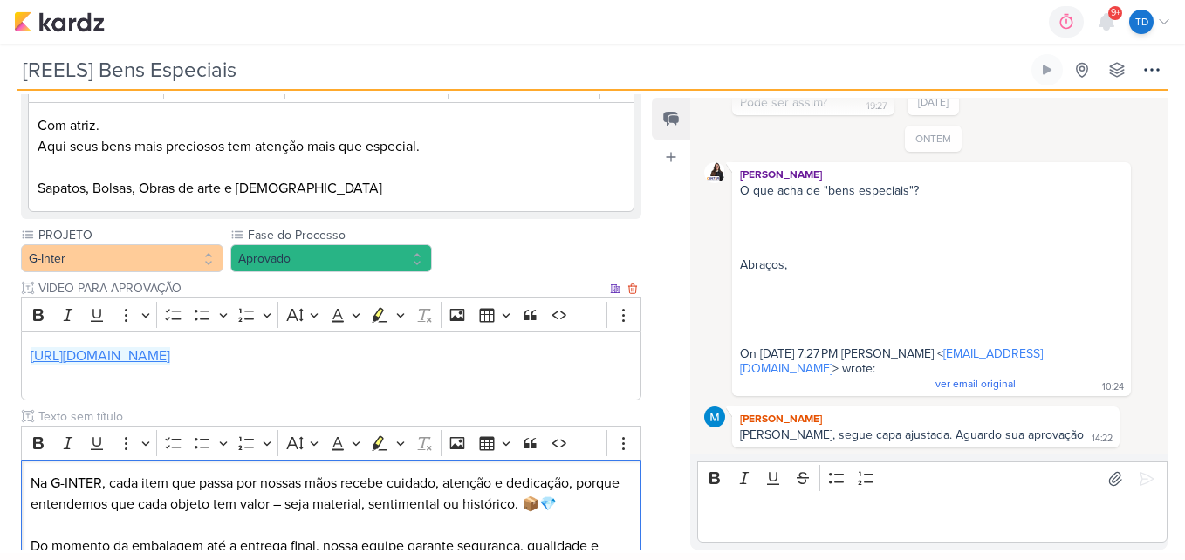
click at [170, 359] on link "[URL][DOMAIN_NAME]" at bounding box center [101, 355] width 140 height 17
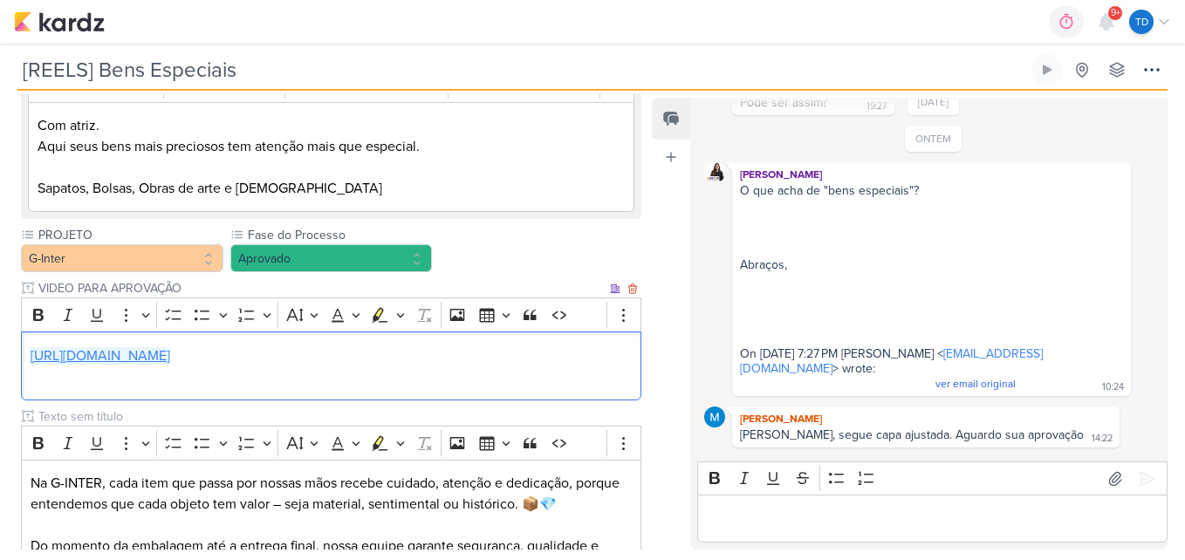
click at [170, 352] on link "https://drive.google.com/drive/folders/1GMtWQgV9fdFLJcjrxzzNow8oScLEL1pk" at bounding box center [101, 355] width 140 height 17
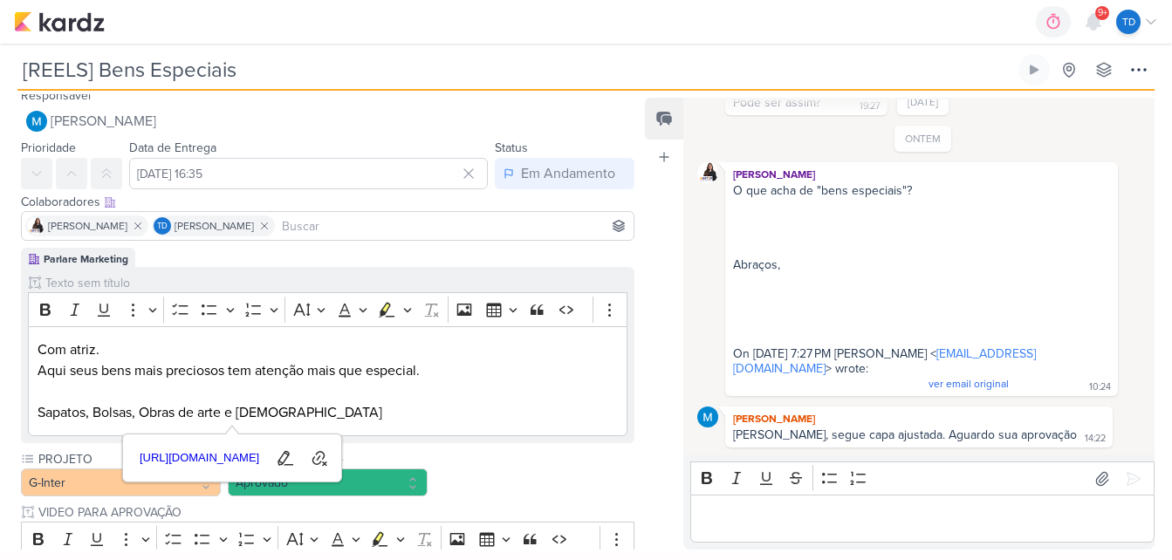
scroll to position [0, 0]
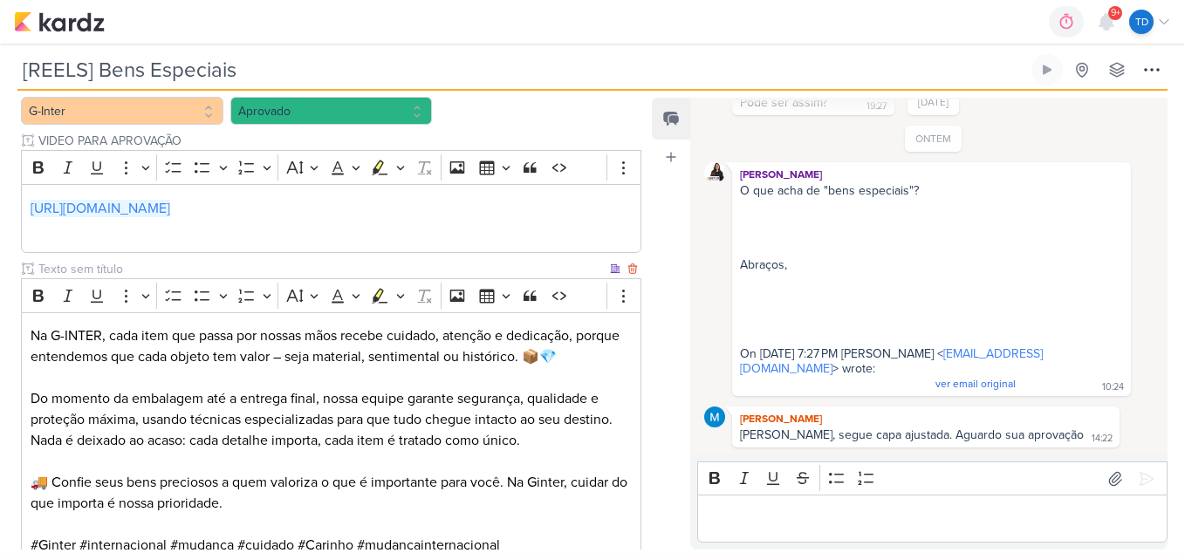
scroll to position [436, 0]
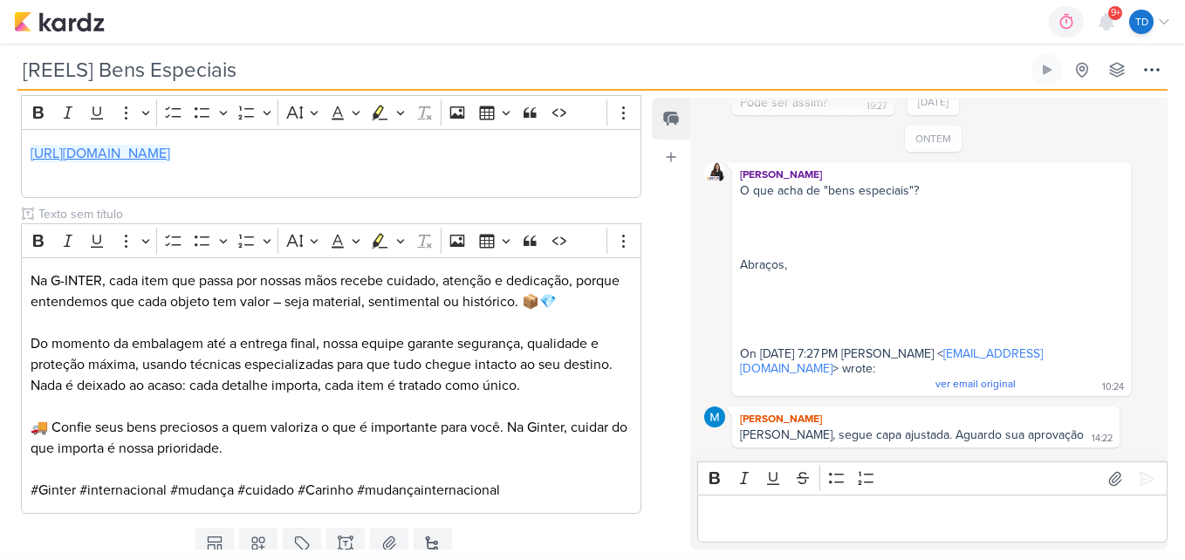
click at [170, 157] on link "[URL][DOMAIN_NAME]" at bounding box center [101, 153] width 140 height 17
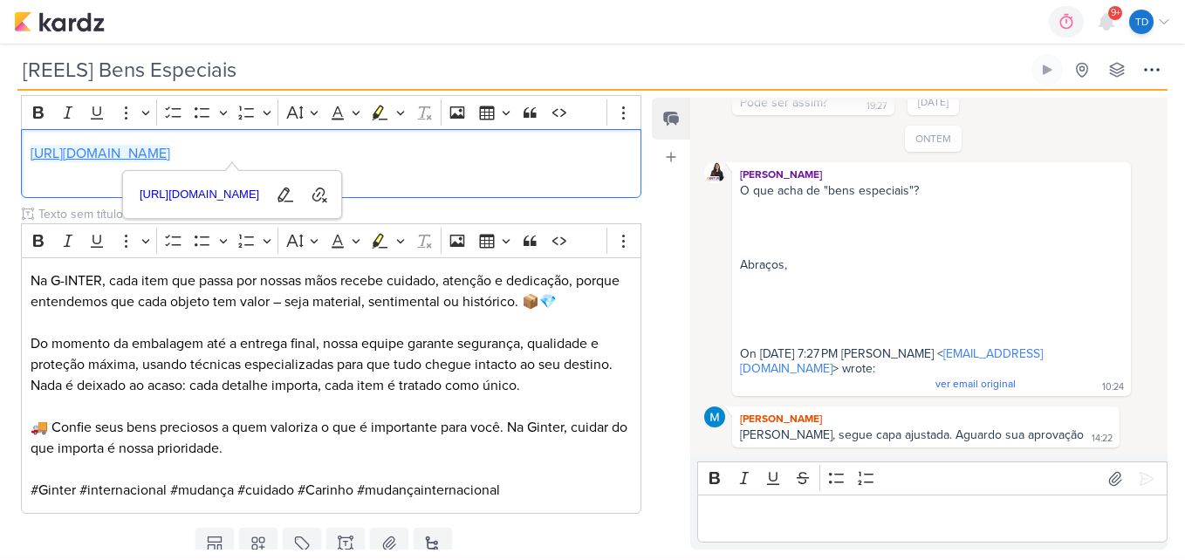
click at [170, 152] on link "[URL][DOMAIN_NAME]" at bounding box center [101, 153] width 140 height 17
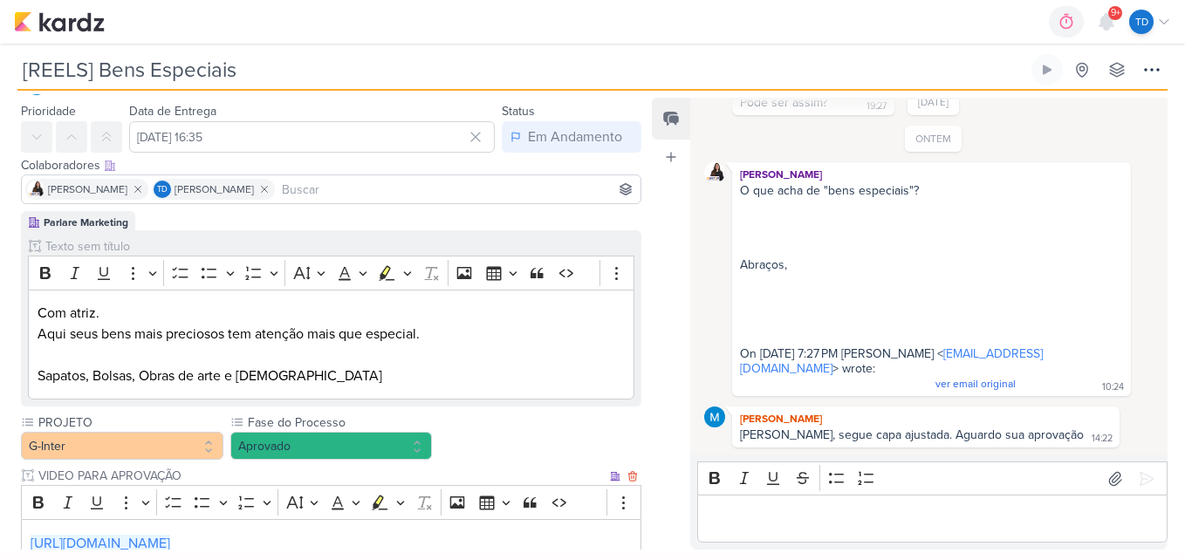
scroll to position [87, 0]
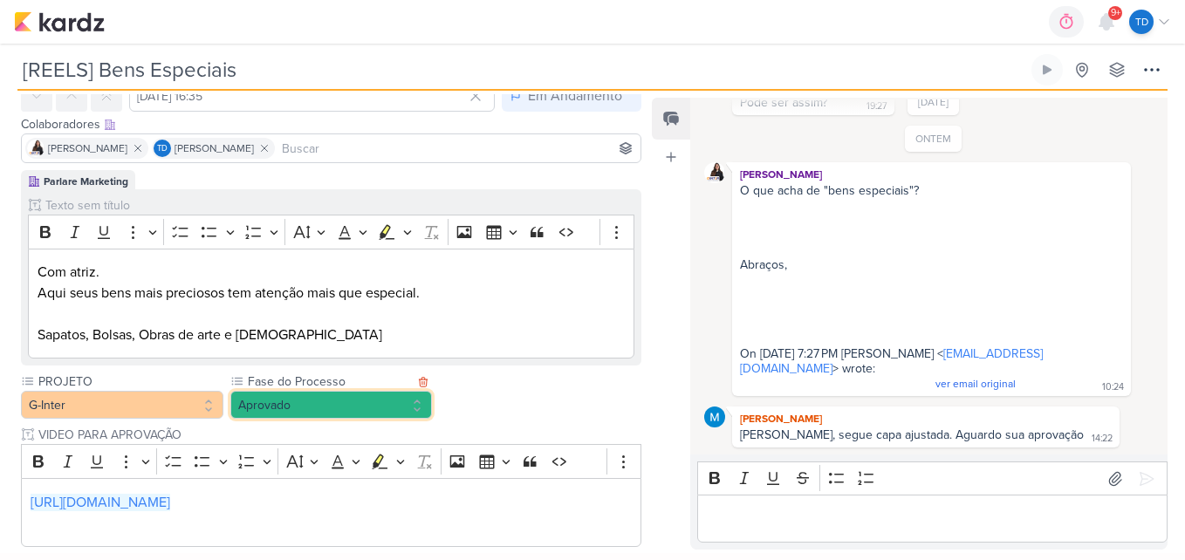
click at [338, 392] on button "Aprovado" at bounding box center [331, 405] width 202 height 28
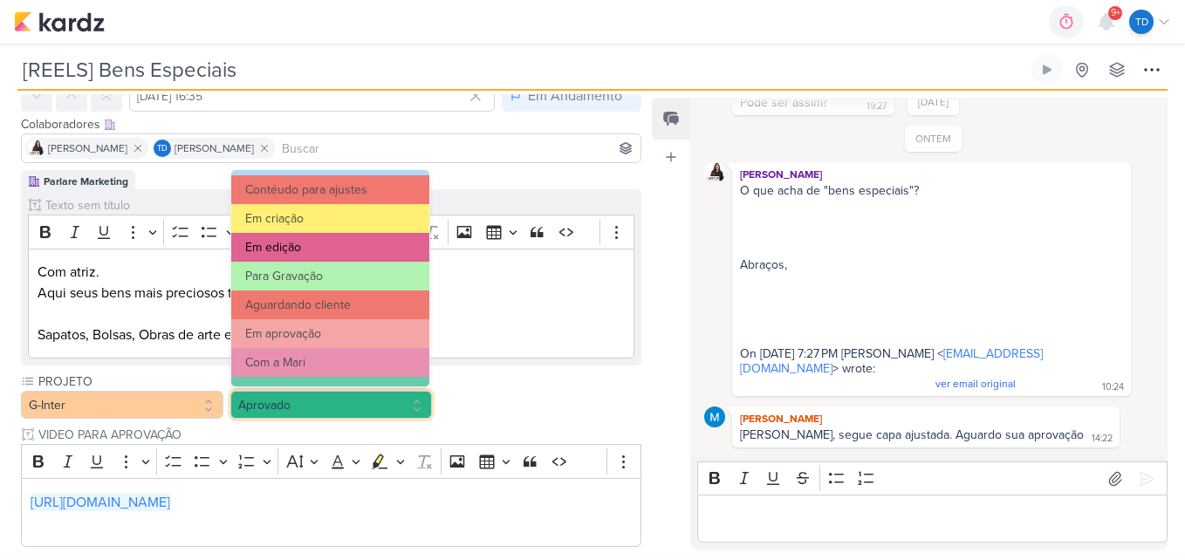
scroll to position [168, 0]
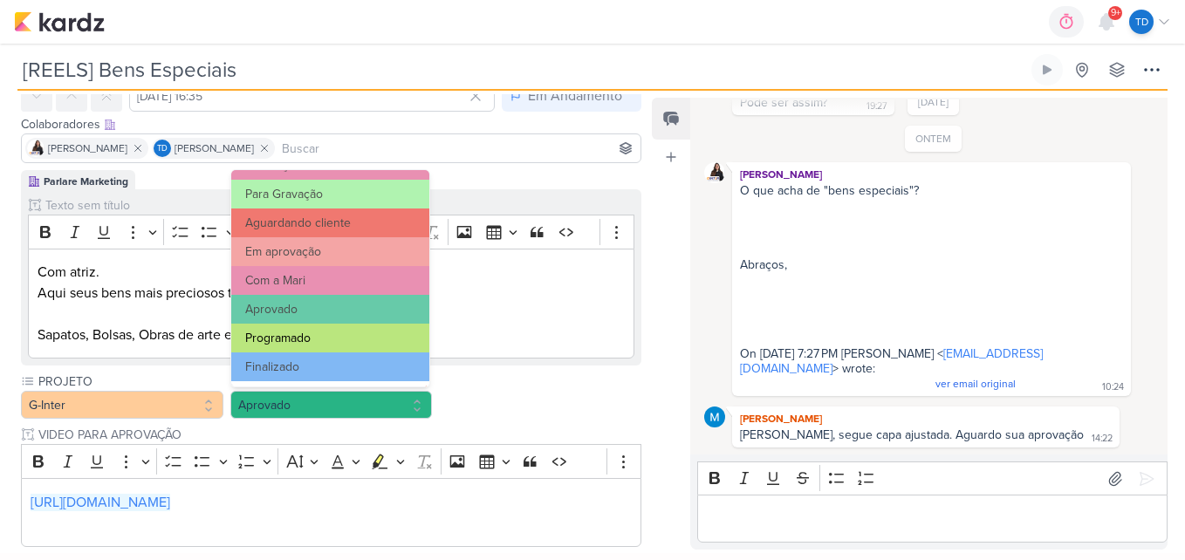
click at [352, 332] on button "Programado" at bounding box center [330, 338] width 198 height 29
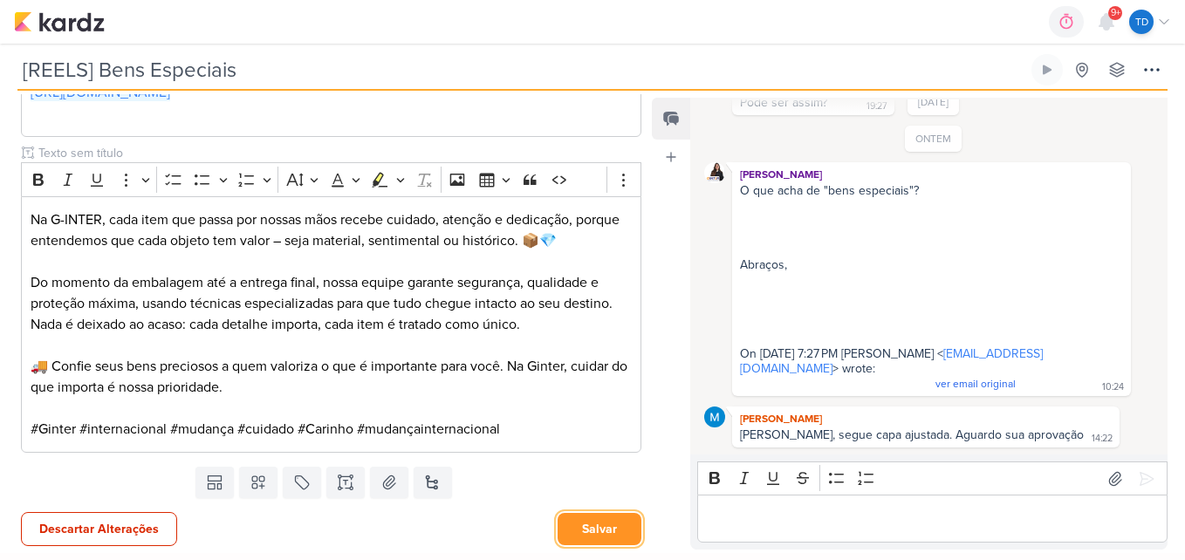
click at [614, 518] on button "Salvar" at bounding box center [599, 529] width 84 height 32
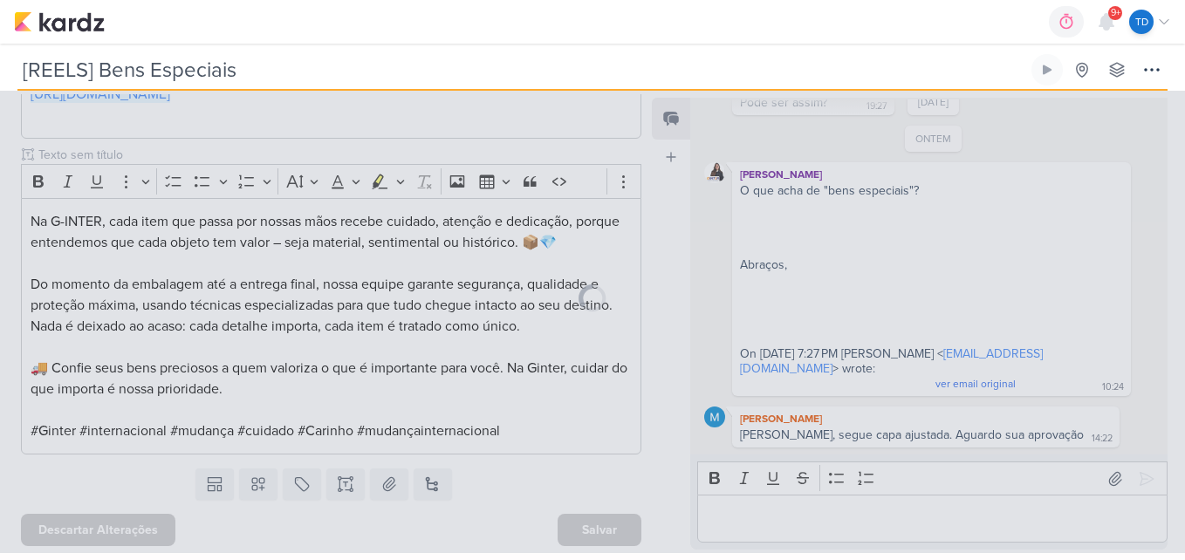
scroll to position [496, 0]
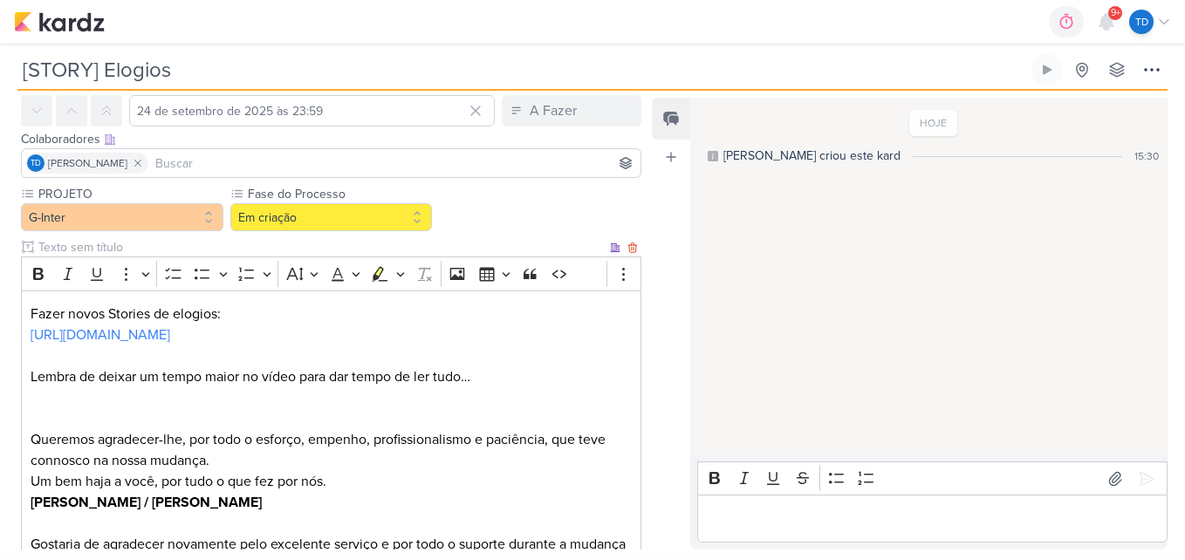
scroll to position [25, 0]
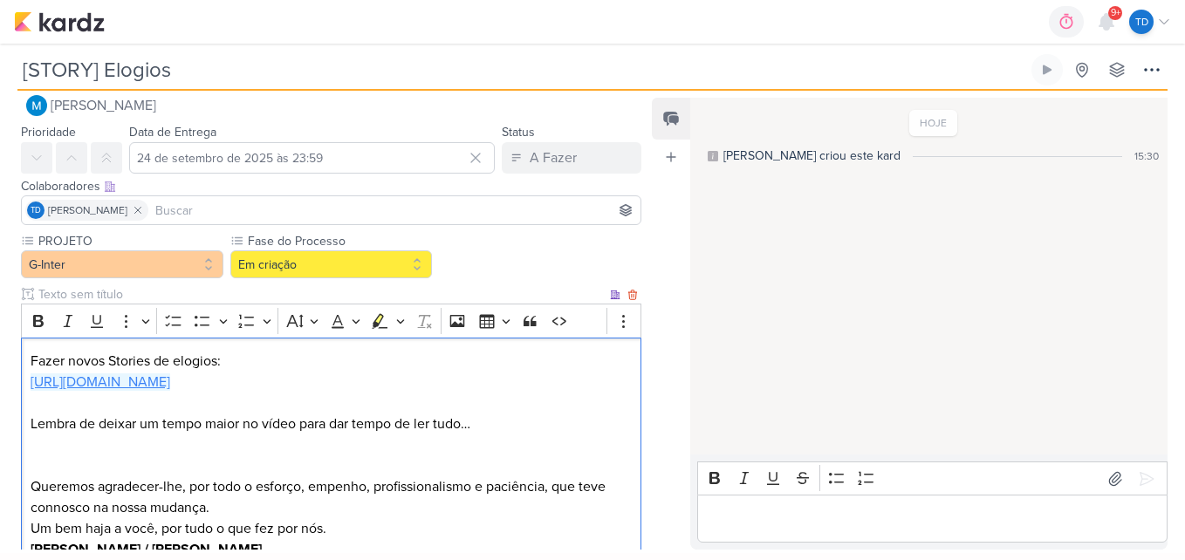
click at [170, 386] on link "[URL][DOMAIN_NAME]" at bounding box center [101, 381] width 140 height 17
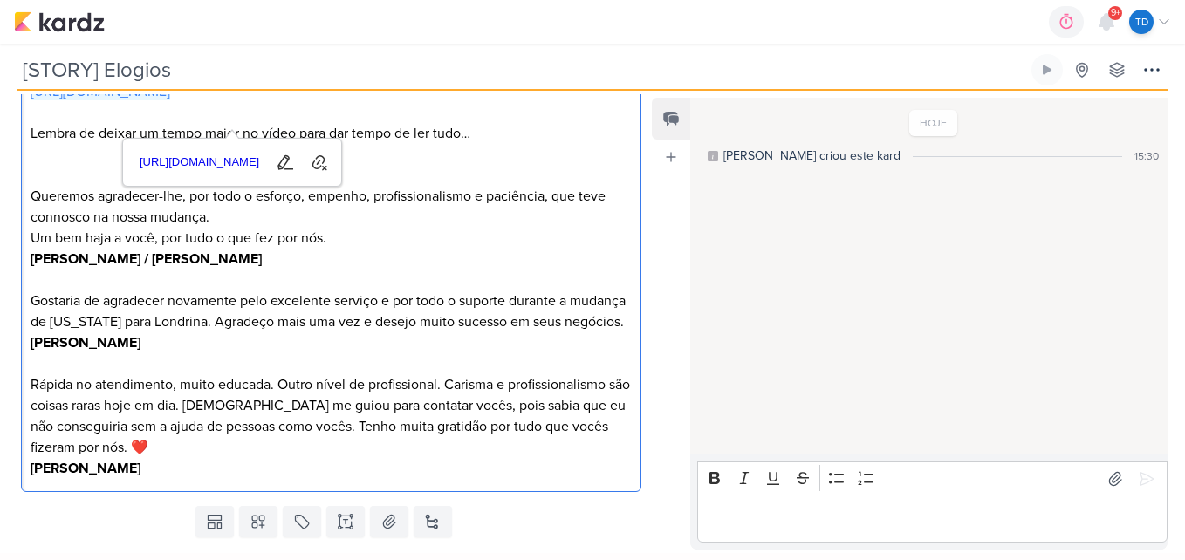
scroll to position [287, 0]
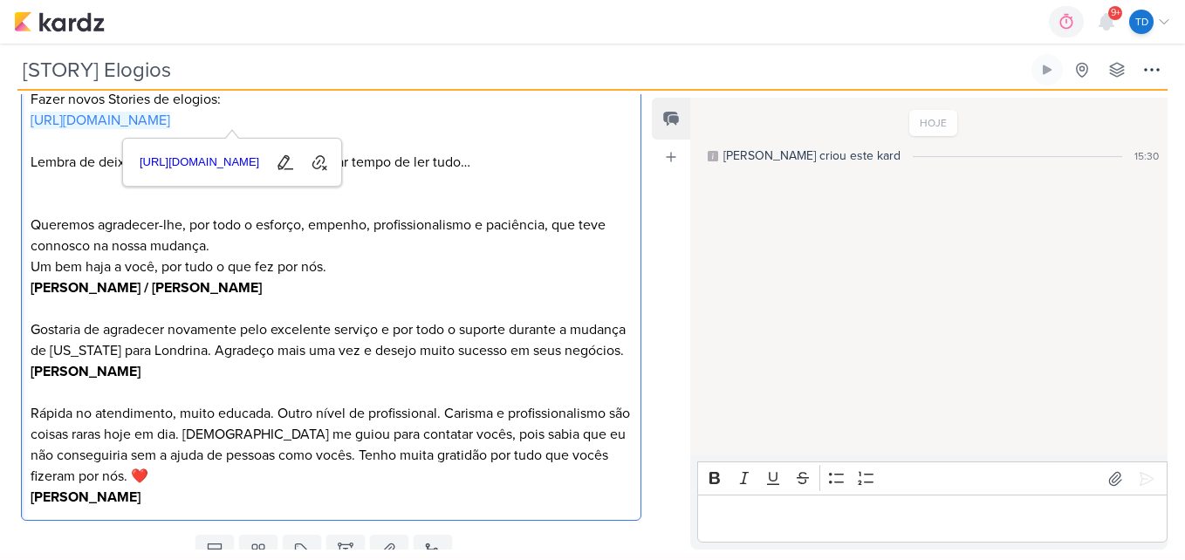
click at [40, 197] on p "Editor editing area: main" at bounding box center [332, 204] width 602 height 21
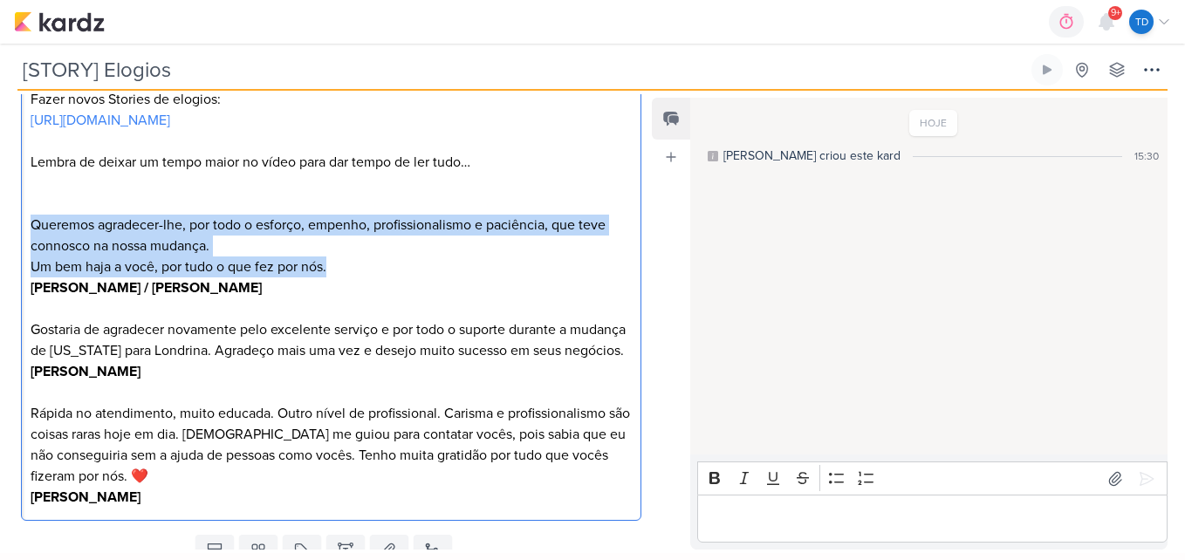
drag, startPoint x: 24, startPoint y: 220, endPoint x: 335, endPoint y: 271, distance: 314.8
click at [335, 271] on div "Fazer novos Stories de elogios: [URL][DOMAIN_NAME] Lembra de deixar um tempo ma…" at bounding box center [331, 299] width 620 height 446
copy div "Queremos agradecer-lhe, por todo o esforço, empenho, profissionalismo e paciênc…"
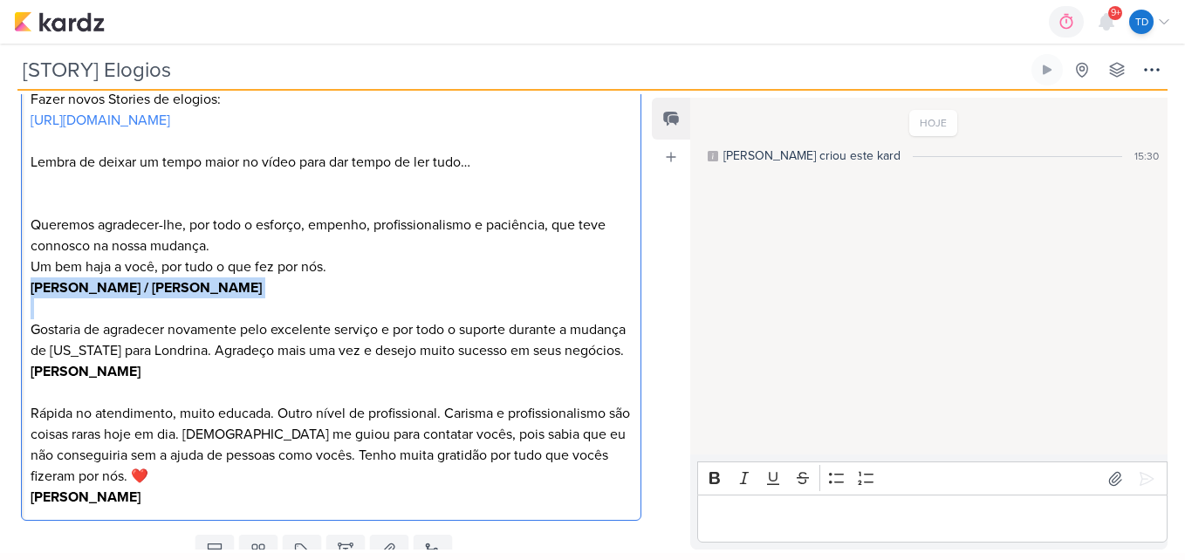
drag, startPoint x: 30, startPoint y: 290, endPoint x: 153, endPoint y: 299, distance: 123.4
click at [153, 299] on div "Fazer novos Stories de elogios: https://www.canva.com/design/DAGh_N_BMtk/tJBpuq…" at bounding box center [331, 299] width 620 height 446
copy strong "[PERSON_NAME] / [PERSON_NAME]"
click at [176, 308] on p "Editor editing area: main" at bounding box center [332, 308] width 602 height 21
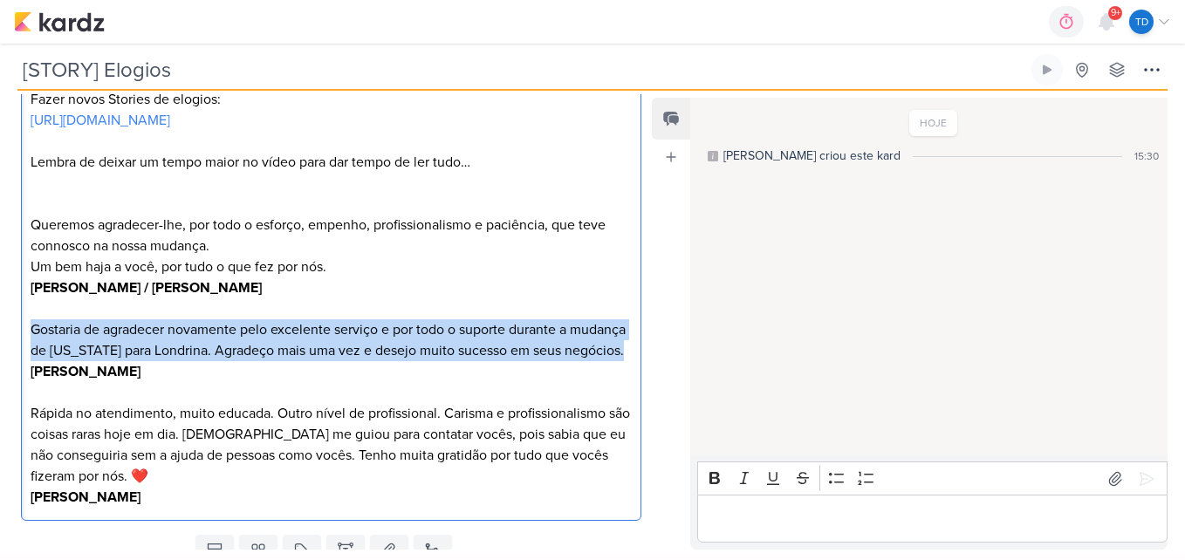
drag, startPoint x: 27, startPoint y: 327, endPoint x: 154, endPoint y: 364, distance: 132.5
click at [154, 364] on div "Fazer novos Stories de elogios: https://www.canva.com/design/DAGh_N_BMtk/tJBpuq…" at bounding box center [331, 299] width 620 height 446
copy p "Gostaria de agradecer novamente pelo excelente serviço e por todo o suporte dur…"
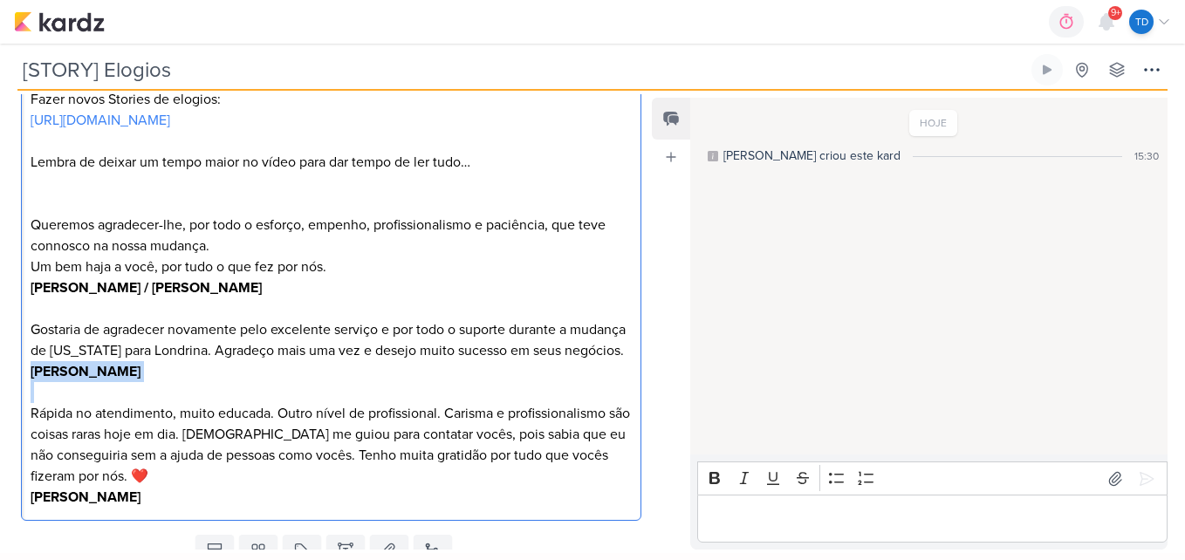
drag, startPoint x: 24, startPoint y: 393, endPoint x: 135, endPoint y: 403, distance: 111.2
click at [135, 403] on div "Fazer novos Stories de elogios: https://www.canva.com/design/DAGh_N_BMtk/tJBpuq…" at bounding box center [331, 299] width 620 height 446
copy strong "[PERSON_NAME]"
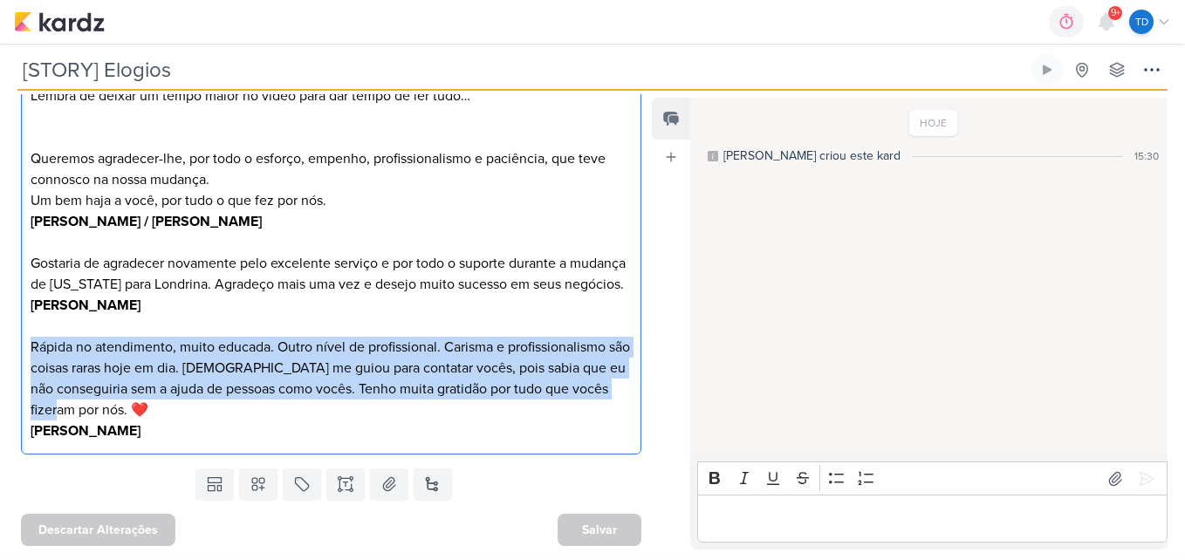
drag, startPoint x: 26, startPoint y: 347, endPoint x: 162, endPoint y: 410, distance: 149.9
click at [162, 410] on div "Fazer novos Stories de elogios: https://www.canva.com/design/DAGh_N_BMtk/tJBpuq…" at bounding box center [331, 233] width 620 height 446
copy p "Rápida no atendimento, muito educada. Outro nível de profissional. Carisma e pr…"
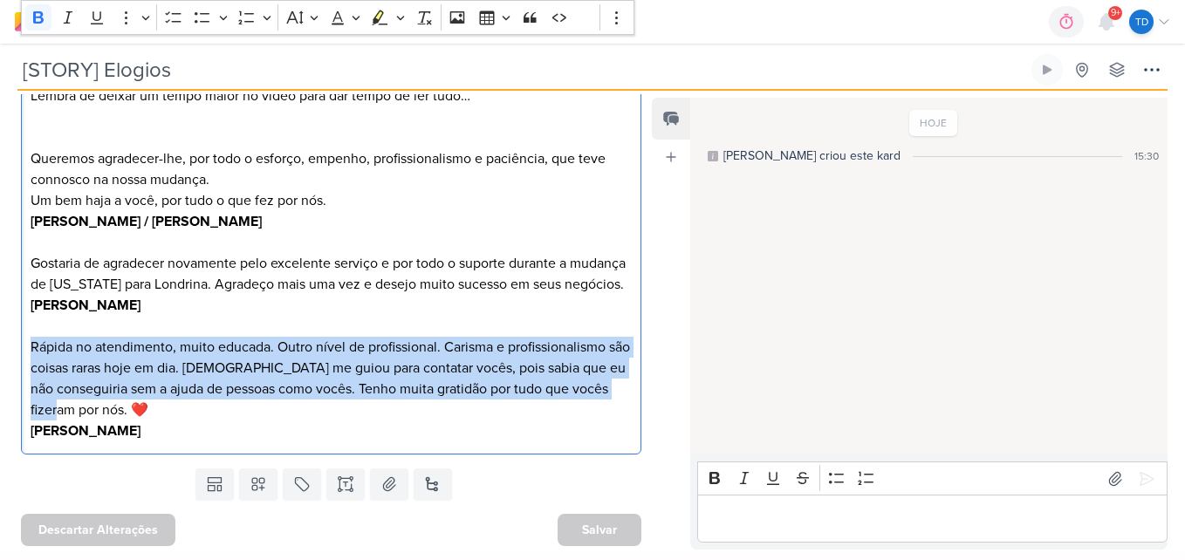
drag, startPoint x: 25, startPoint y: 429, endPoint x: 142, endPoint y: 441, distance: 117.5
click at [142, 441] on div "Fazer novos Stories de elogios: https://www.canva.com/design/DAGh_N_BMtk/tJBpuq…" at bounding box center [331, 233] width 620 height 446
copy strong "[PERSON_NAME]"
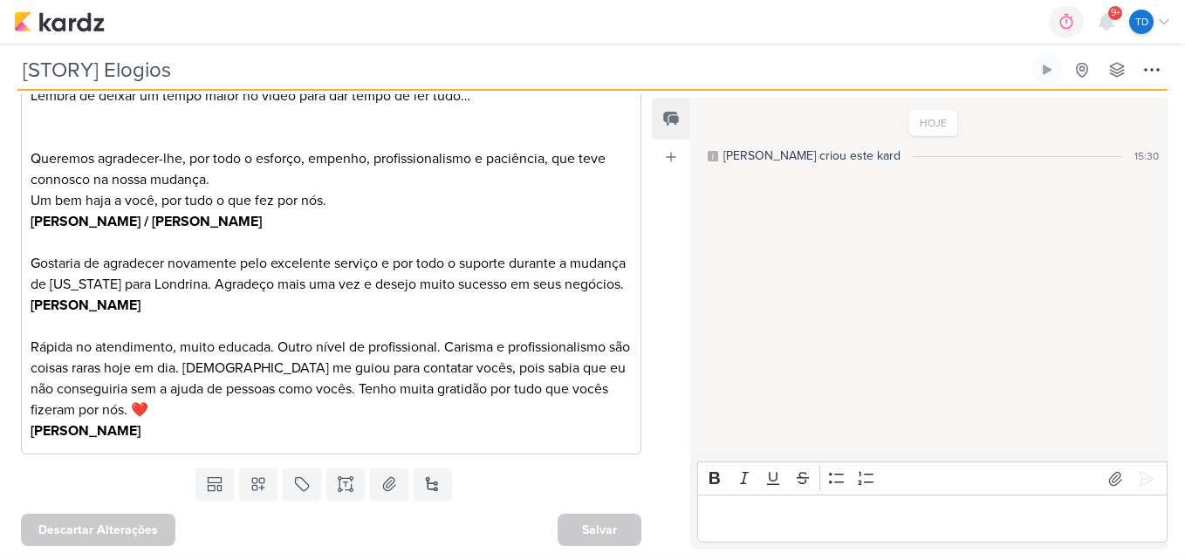
scroll to position [287, 0]
